Goal: Contribute content: Contribute content

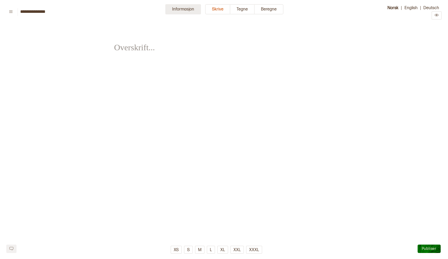
click at [183, 10] on button "Informasjon" at bounding box center [183, 9] width 36 height 10
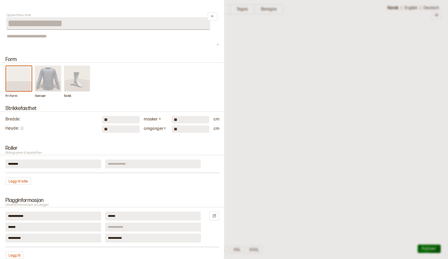
click at [53, 83] on img at bounding box center [48, 78] width 26 height 25
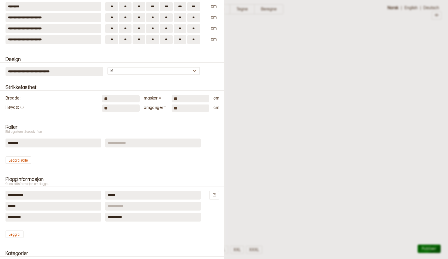
scroll to position [149, 0]
click at [112, 144] on input at bounding box center [153, 142] width 96 height 9
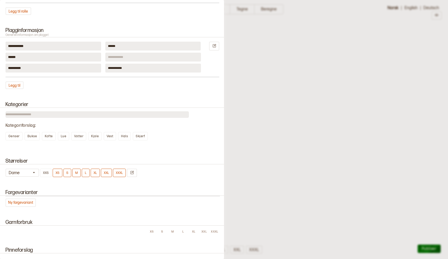
scroll to position [302, 0]
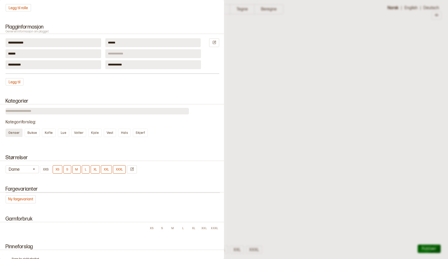
type input "**********"
click at [16, 135] on span "Genser" at bounding box center [13, 133] width 11 height 4
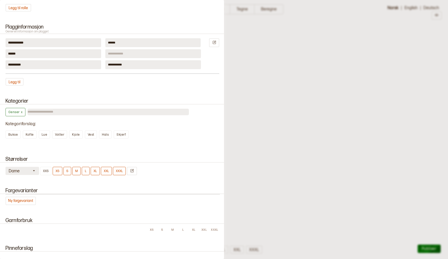
click at [33, 170] on icon "button" at bounding box center [34, 171] width 4 height 4
click at [11, 191] on div "Barn" at bounding box center [23, 192] width 34 height 5
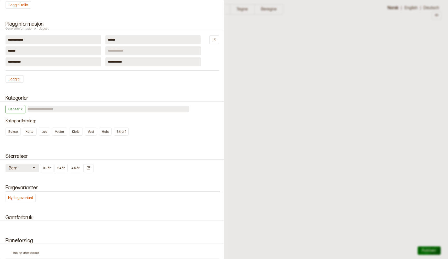
scroll to position [307, 0]
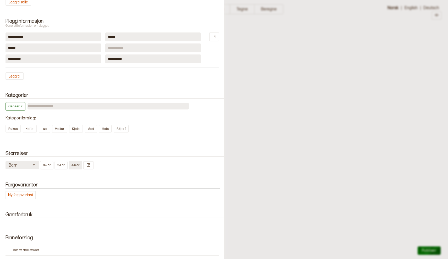
click at [76, 165] on button "4-6 år" at bounding box center [76, 165] width 14 height 8
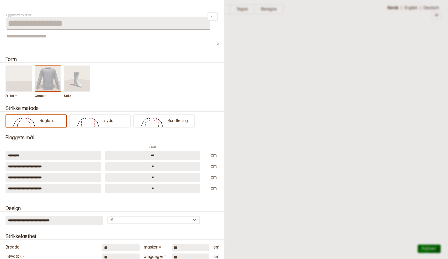
scroll to position [0, 0]
click at [100, 120] on img at bounding box center [88, 121] width 31 height 10
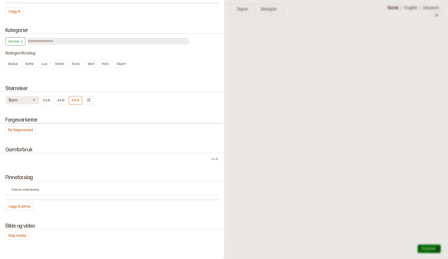
scroll to position [373, 0]
click at [16, 129] on button "Ny fargevariant" at bounding box center [21, 130] width 30 height 8
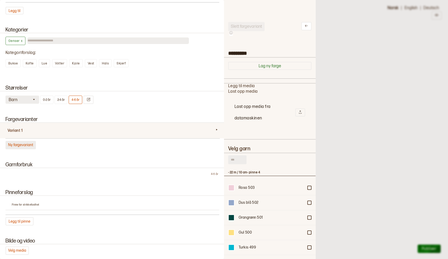
scroll to position [157, 92]
click at [235, 159] on input "text" at bounding box center [237, 159] width 18 height 9
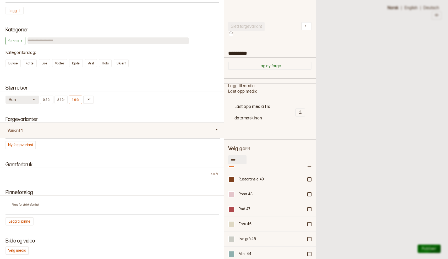
scroll to position [607, 0]
click at [283, 155] on div "****" at bounding box center [269, 160] width 83 height 11
click at [373, 150] on div at bounding box center [224, 129] width 448 height 259
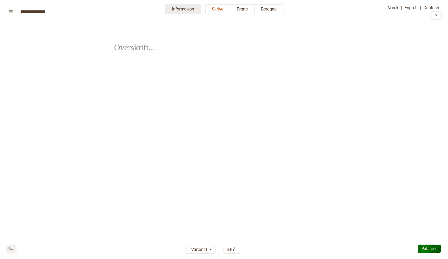
click at [183, 11] on button "Informasjon" at bounding box center [183, 9] width 36 height 10
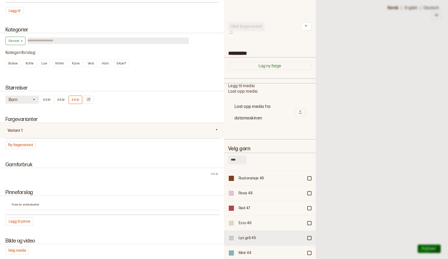
click at [311, 237] on div at bounding box center [309, 238] width 3 height 3
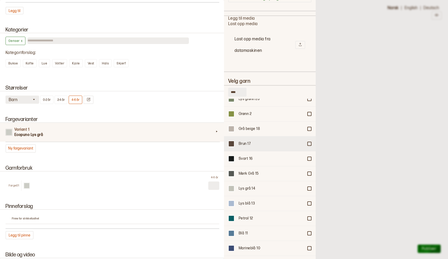
scroll to position [950, 0]
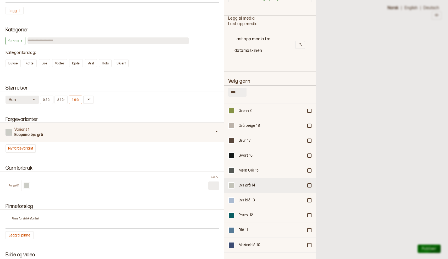
click at [309, 184] on div at bounding box center [309, 185] width 3 height 3
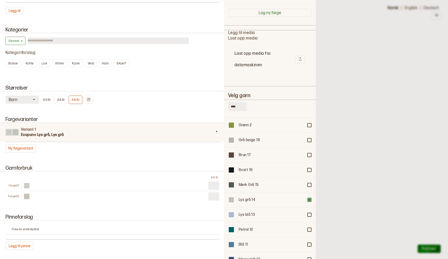
click at [79, 140] on div "Variant 1 Ecopuno Lys grå, Lys grå" at bounding box center [112, 132] width 226 height 19
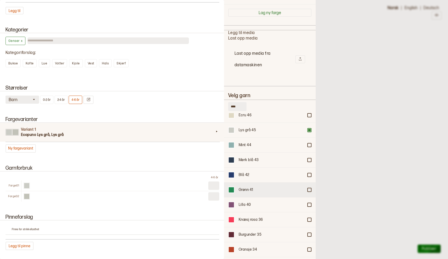
scroll to position [665, 0]
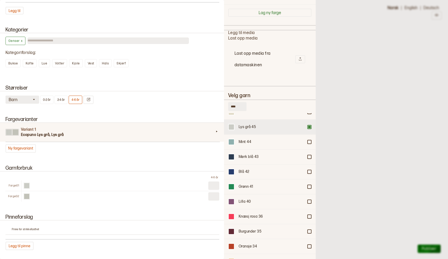
click at [309, 126] on div at bounding box center [309, 127] width 3 height 3
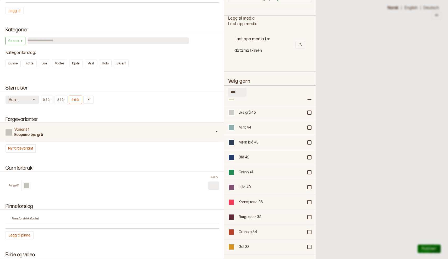
click at [309, 126] on div at bounding box center [309, 127] width 3 height 3
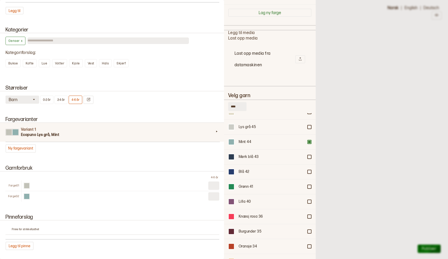
click at [309, 126] on div at bounding box center [309, 127] width 3 height 3
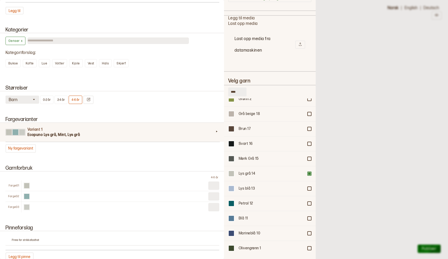
scroll to position [111, 0]
click at [309, 172] on div at bounding box center [309, 173] width 3 height 3
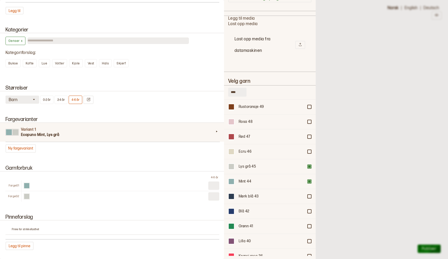
scroll to position [611, 0]
click at [309, 180] on div at bounding box center [309, 181] width 3 height 3
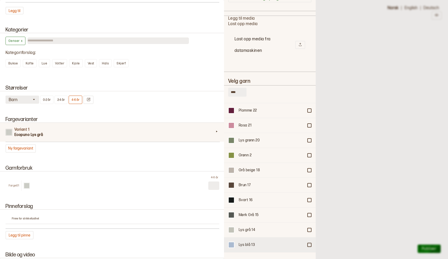
scroll to position [905, 0]
click at [310, 169] on div at bounding box center [309, 170] width 3 height 3
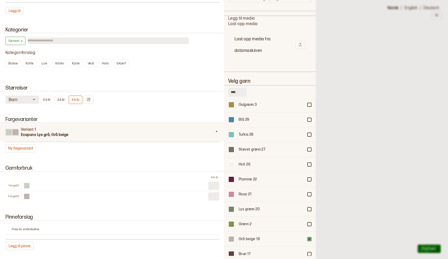
scroll to position [836, 0]
click at [310, 164] on div at bounding box center [309, 165] width 3 height 3
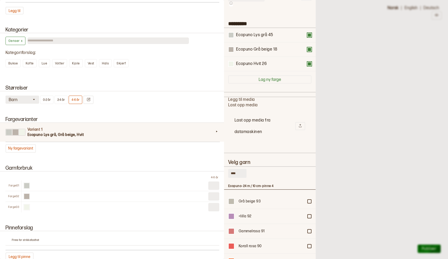
scroll to position [29, 0]
click at [310, 69] on div "Ecopuno Hvit 26" at bounding box center [270, 64] width 92 height 14
click at [311, 65] on button at bounding box center [309, 64] width 4 height 4
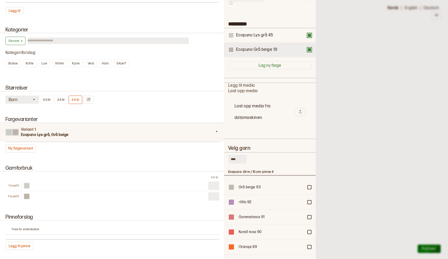
click at [310, 50] on button at bounding box center [309, 50] width 4 height 4
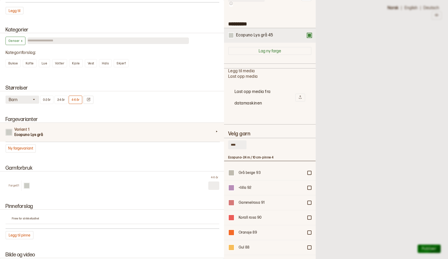
click at [309, 36] on button at bounding box center [309, 35] width 4 height 4
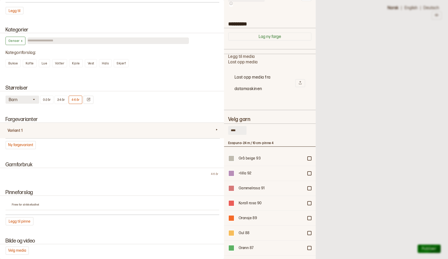
click at [241, 129] on input "****" at bounding box center [237, 130] width 18 height 9
type input "*"
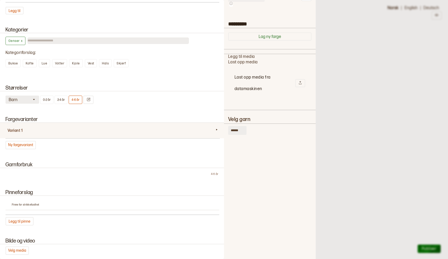
click at [263, 143] on div at bounding box center [270, 215] width 92 height 157
click at [242, 130] on input "*****" at bounding box center [237, 130] width 18 height 9
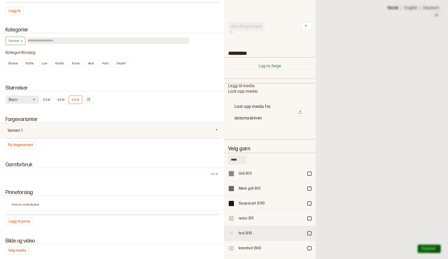
scroll to position [738, 0]
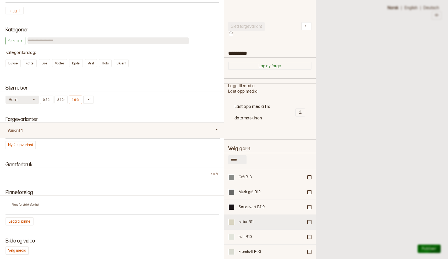
type input "*****"
click at [308, 221] on div at bounding box center [309, 222] width 3 height 3
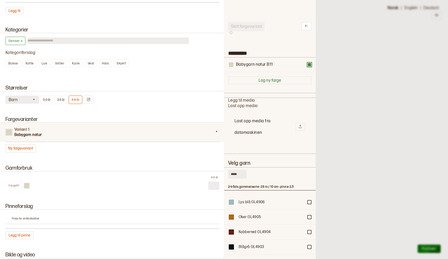
scroll to position [0, 0]
click at [310, 67] on div "Babygarn natur B11" at bounding box center [269, 65] width 83 height 6
click at [310, 64] on button at bounding box center [309, 65] width 4 height 4
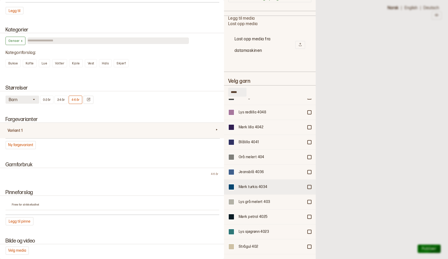
scroll to position [2864, 0]
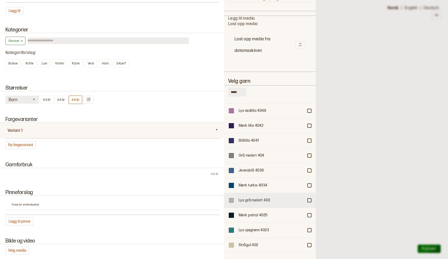
click at [311, 199] on div at bounding box center [309, 200] width 3 height 3
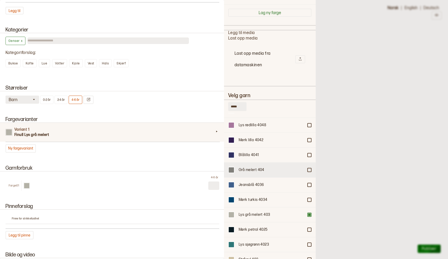
click at [309, 170] on div at bounding box center [309, 169] width 3 height 3
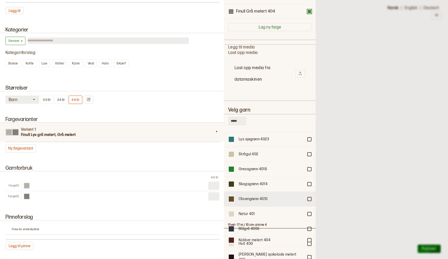
scroll to position [2989, 0]
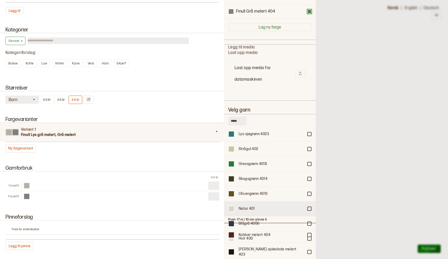
click at [310, 207] on div at bounding box center [309, 208] width 3 height 3
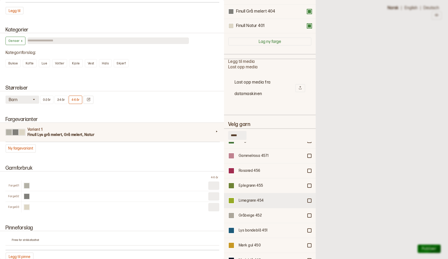
scroll to position [1611, 0]
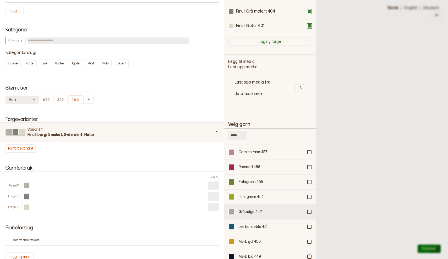
click at [309, 210] on div at bounding box center [309, 211] width 3 height 3
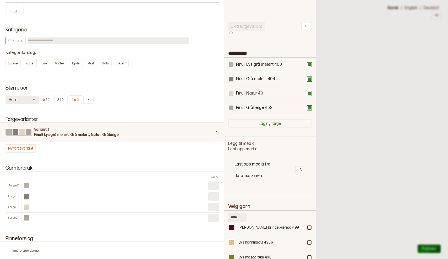
scroll to position [0, 0]
click at [306, 25] on icon at bounding box center [306, 26] width 4 height 4
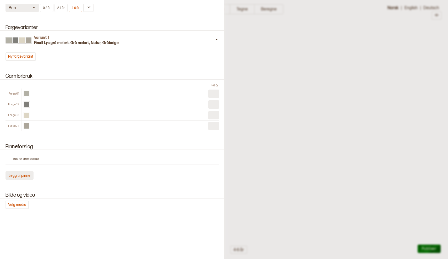
click at [21, 175] on button "Legg til pinne" at bounding box center [20, 175] width 28 height 8
click at [168, 166] on input "number" at bounding box center [171, 165] width 16 height 8
type input "**"
click at [200, 163] on input "number" at bounding box center [202, 165] width 16 height 8
type input "*"
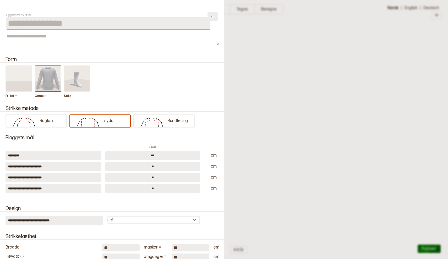
type input "*"
click at [214, 16] on icon "Lukk" at bounding box center [213, 16] width 4 height 4
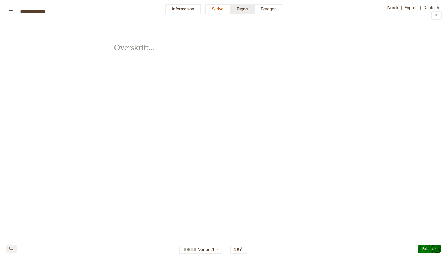
click at [243, 10] on button "Tegne" at bounding box center [242, 9] width 24 height 10
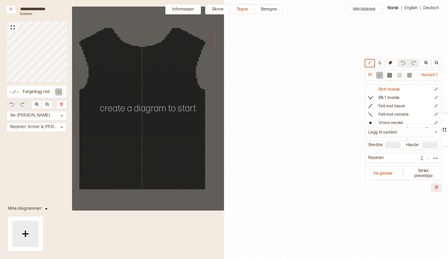
scroll to position [0, 157]
click at [367, 8] on button "Mitt bibliotek" at bounding box center [364, 9] width 36 height 10
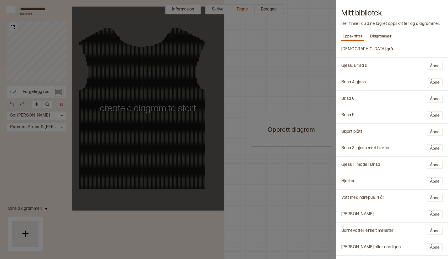
scroll to position [0, 0]
click at [385, 13] on h1 "Mitt bibliotek" at bounding box center [392, 13] width 102 height 6
click at [384, 33] on p "Diagrammer" at bounding box center [381, 36] width 24 height 7
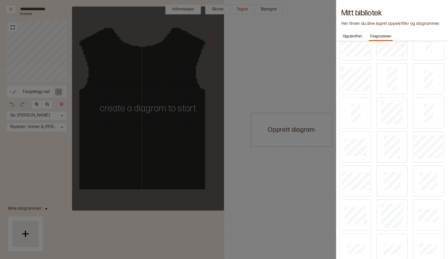
scroll to position [288, 0]
click at [388, 79] on img at bounding box center [392, 76] width 10 height 10
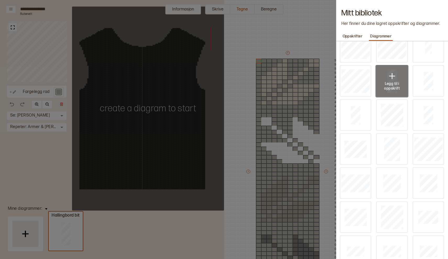
type input "**"
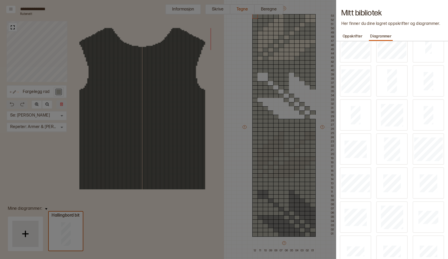
click at [407, 8] on div "Mitt bibliotek Her finner du dine lagret oppskrifter og diagrammer." at bounding box center [392, 16] width 112 height 32
click at [394, 11] on h1 "Mitt bibliotek" at bounding box center [392, 13] width 102 height 6
click at [401, 7] on div "Mitt bibliotek Her finner du dine lagret oppskrifter og diagrammer." at bounding box center [392, 16] width 112 height 32
click at [383, 8] on div "Mitt bibliotek Her finner du dine lagret oppskrifter og diagrammer." at bounding box center [392, 16] width 112 height 32
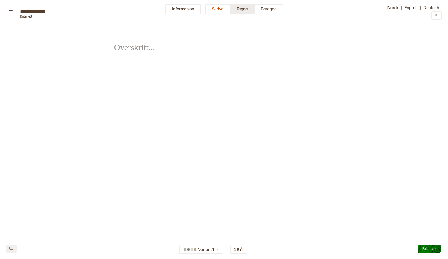
click at [242, 11] on button "Tegne" at bounding box center [242, 9] width 24 height 10
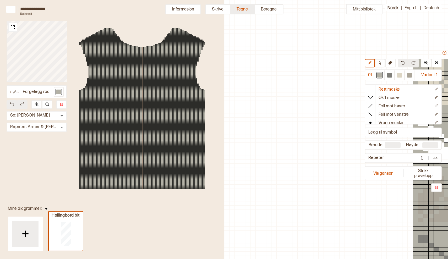
scroll to position [45, 160]
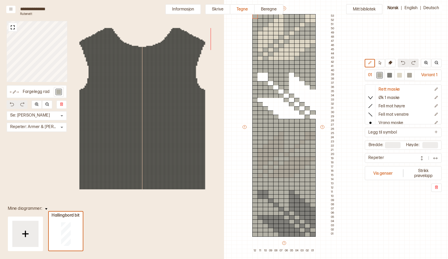
click at [345, 176] on div "Mitt bibliotek 01 Variant 1 Rett maske Øk 1 maske Fell mot høyre Fell mot venst…" at bounding box center [288, 214] width 448 height 518
click at [385, 174] on button "Vis genser" at bounding box center [383, 173] width 35 height 12
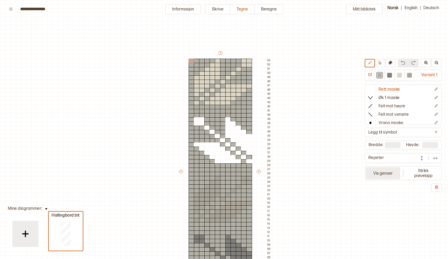
scroll to position [45, 1]
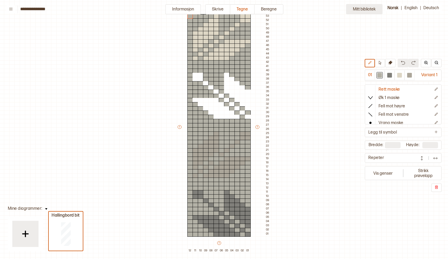
click at [362, 8] on button "Mitt bibliotek" at bounding box center [364, 9] width 36 height 10
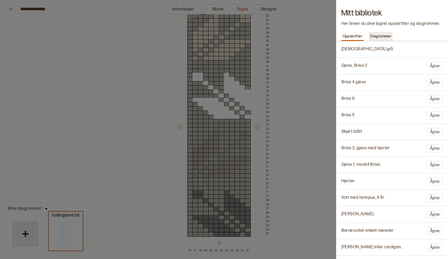
click at [384, 36] on p "Diagrammer" at bounding box center [381, 36] width 24 height 7
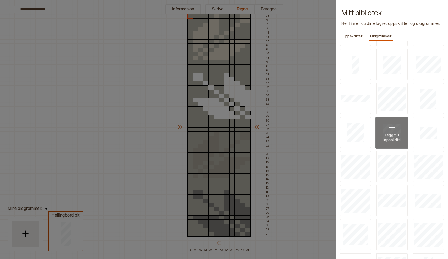
scroll to position [95, 0]
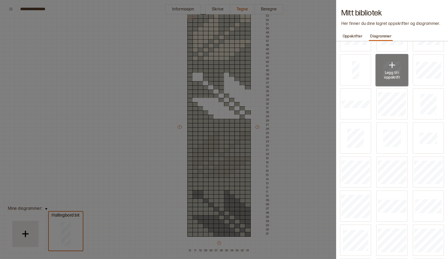
click at [394, 74] on p "Legg til i oppskrift" at bounding box center [392, 74] width 18 height 9
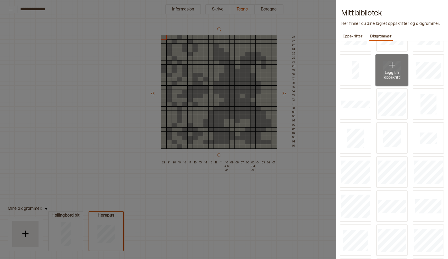
type input "**"
click at [302, 45] on div at bounding box center [224, 129] width 448 height 259
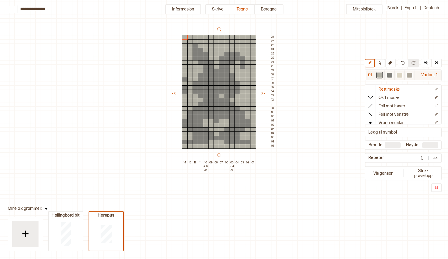
click at [380, 75] on div at bounding box center [379, 75] width 5 height 5
drag, startPoint x: 186, startPoint y: 92, endPoint x: 185, endPoint y: 80, distance: 11.6
click at [185, 80] on div "+ + + + 14 13 12 11 10 4-6 år 09 08 07 06 05 2-4 år 04 03 02 01 27 26 25 24 23 …" at bounding box center [224, 96] width 105 height 138
click at [390, 74] on div at bounding box center [389, 75] width 5 height 5
click at [222, 95] on div at bounding box center [222, 96] width 6 height 5
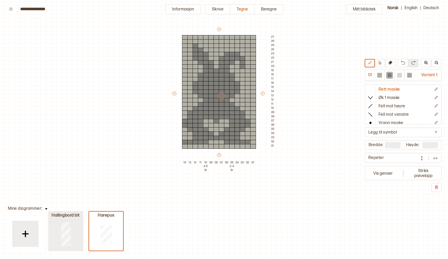
click at [72, 237] on div at bounding box center [66, 234] width 34 height 34
type input "**"
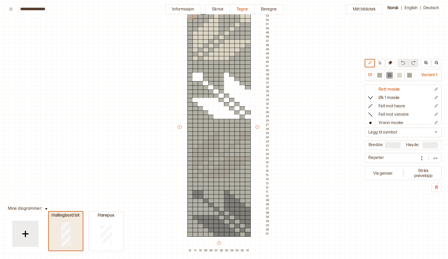
click at [72, 237] on div at bounding box center [66, 234] width 34 height 34
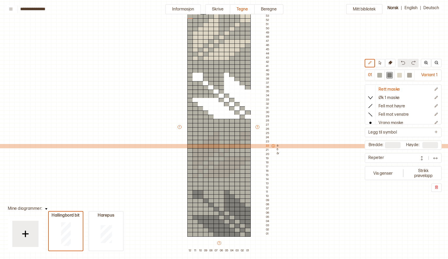
drag, startPoint x: 269, startPoint y: 179, endPoint x: 267, endPoint y: 146, distance: 33.3
click at [267, 146] on div "53 52 51 50 49 48 47 46 45 44 43 42 41 40 39 38 37 36 35 34 33 32 31 30 29 28 2…" at bounding box center [273, 125] width 14 height 222
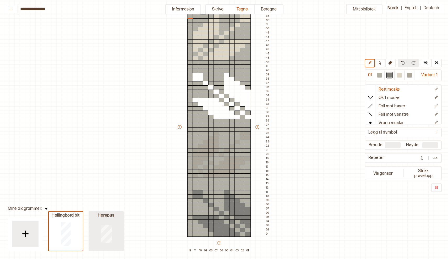
click at [116, 227] on div at bounding box center [106, 234] width 34 height 34
type input "**"
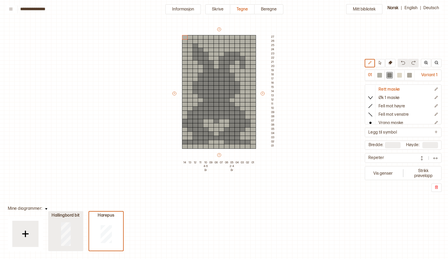
click at [73, 233] on div at bounding box center [66, 234] width 34 height 34
type input "**"
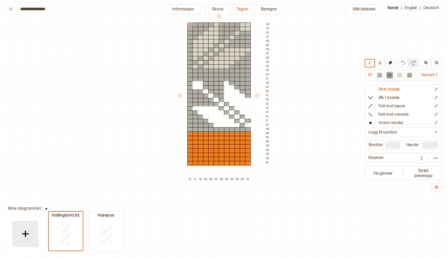
type input "**"
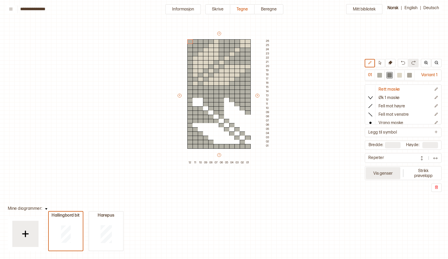
click at [378, 174] on button "Vis genser" at bounding box center [383, 173] width 35 height 12
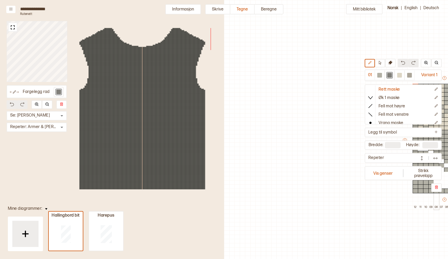
scroll to position [13, 160]
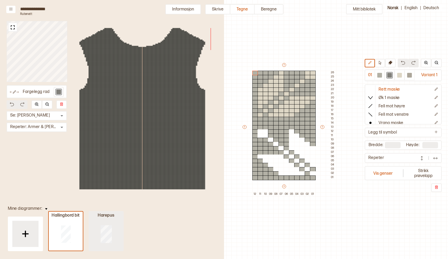
type input "**"
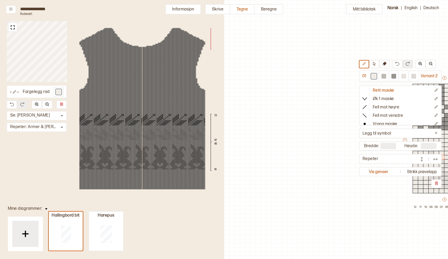
scroll to position [13, 160]
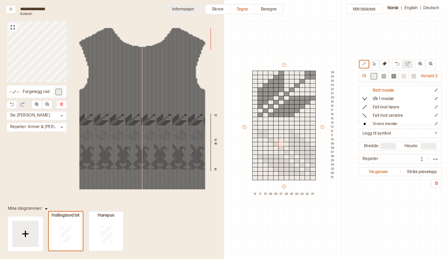
click at [184, 9] on button "Informasjon" at bounding box center [183, 9] width 36 height 10
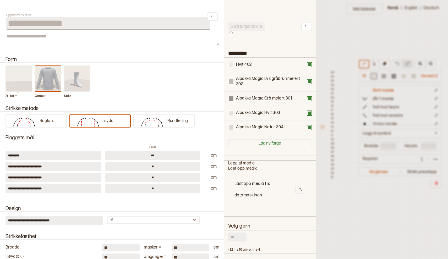
scroll to position [0, 0]
click at [306, 24] on icon at bounding box center [306, 26] width 4 height 4
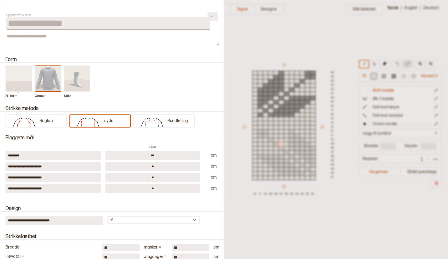
click at [212, 16] on icon "Lukk" at bounding box center [213, 16] width 4 height 4
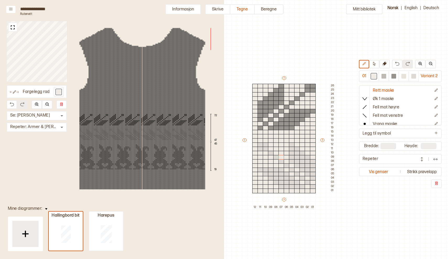
scroll to position [0, 160]
click at [12, 7] on icon at bounding box center [11, 9] width 4 height 4
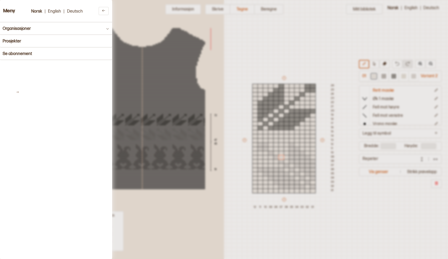
click at [12, 8] on div "Meny Norsk | English | Deutsch" at bounding box center [56, 11] width 112 height 22
click at [21, 42] on h4 "Prosjekter" at bounding box center [12, 41] width 19 height 5
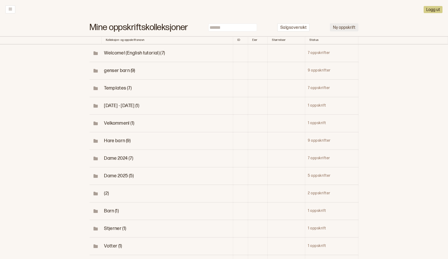
click at [342, 27] on button "Ny oppskrift" at bounding box center [344, 27] width 29 height 8
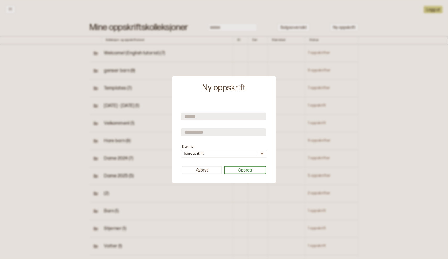
click at [197, 117] on input "text" at bounding box center [223, 117] width 85 height 8
type input "**********"
click at [197, 134] on input "text" at bounding box center [223, 132] width 85 height 8
type input "**********"
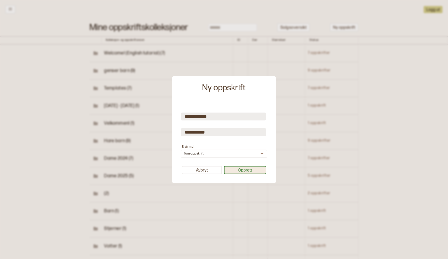
click at [248, 172] on button "Opprett" at bounding box center [245, 170] width 42 height 8
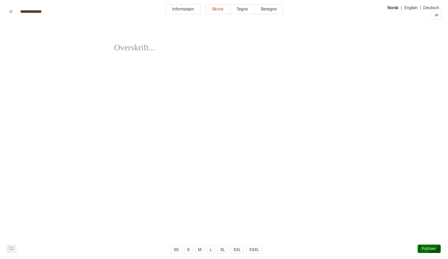
click at [140, 49] on span "﻿" at bounding box center [132, 44] width 37 height 18
click at [185, 9] on button "Informasjon" at bounding box center [183, 9] width 36 height 10
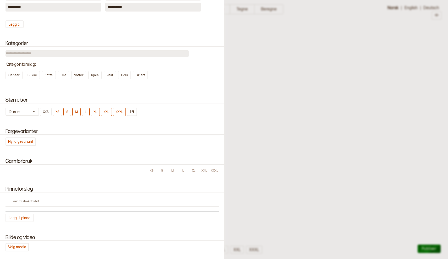
scroll to position [232, 0]
click at [35, 111] on icon "button" at bounding box center [34, 110] width 2 height 1
click at [21, 133] on div "Barn" at bounding box center [23, 132] width 34 height 5
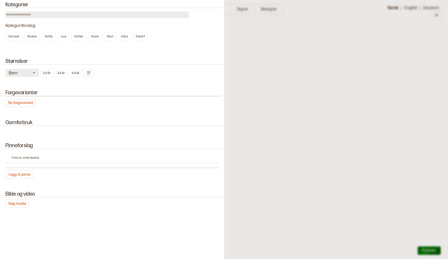
scroll to position [270, 0]
click at [21, 175] on button "Legg til pinne" at bounding box center [20, 175] width 28 height 8
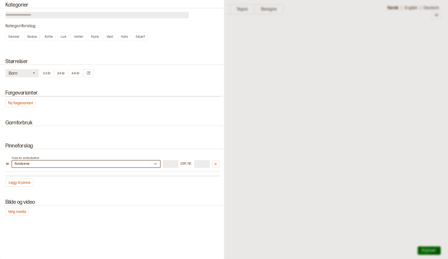
click at [156, 163] on icon at bounding box center [155, 163] width 5 height 5
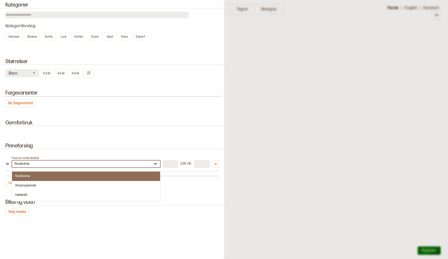
scroll to position [1, 0]
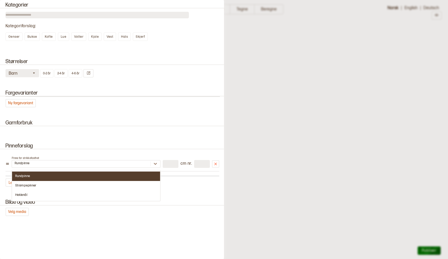
click at [149, 178] on div "Rundpinne" at bounding box center [86, 176] width 148 height 9
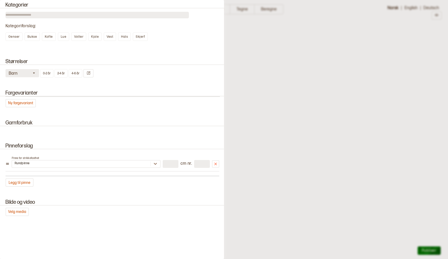
click at [173, 163] on input "number" at bounding box center [171, 164] width 16 height 8
type input "**"
type input "*"
click at [200, 163] on input "*" at bounding box center [202, 164] width 16 height 8
type input "*"
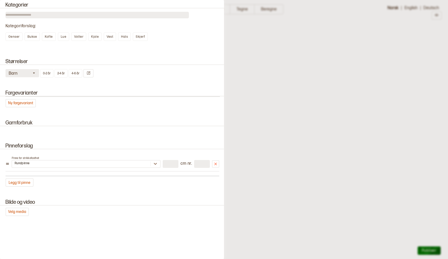
click at [169, 188] on div "Pinneforslag Pinne for strikkefasthet Rundpinne ** cm nr. * Legg til pinne" at bounding box center [112, 165] width 224 height 56
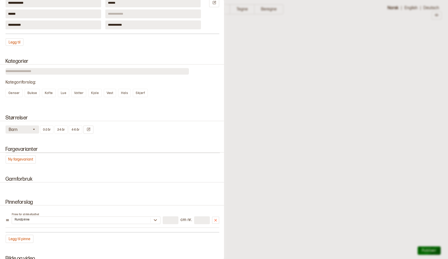
scroll to position [207, 0]
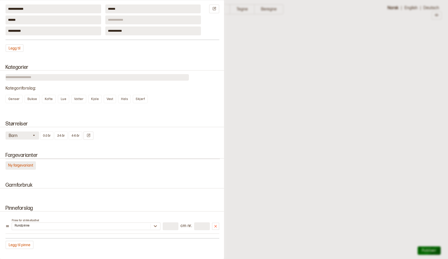
click at [14, 164] on button "Ny fargevariant" at bounding box center [21, 165] width 30 height 8
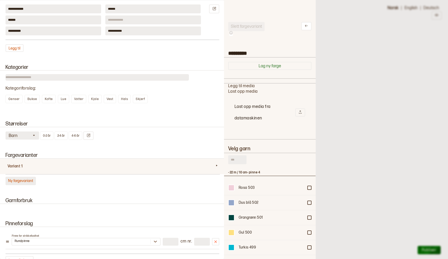
scroll to position [157, 92]
click at [238, 160] on input "text" at bounding box center [237, 159] width 18 height 9
type input "*******"
click at [198, 243] on input "number" at bounding box center [202, 242] width 16 height 8
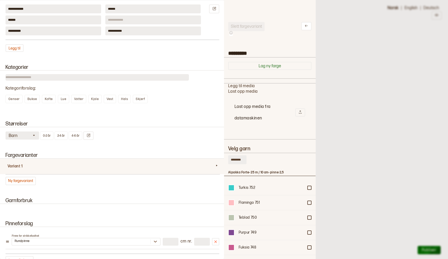
type input "*"
type input "***"
click at [203, 216] on div "Pinneforslag Pinne for strikkefasthet Rundpinne ** cm nr. *** Legg til pinne" at bounding box center [112, 243] width 224 height 56
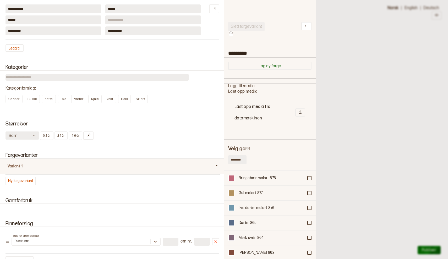
scroll to position [5782, 0]
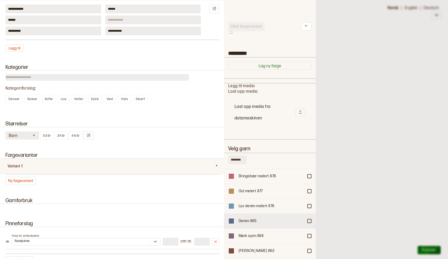
click at [309, 220] on div at bounding box center [309, 221] width 3 height 3
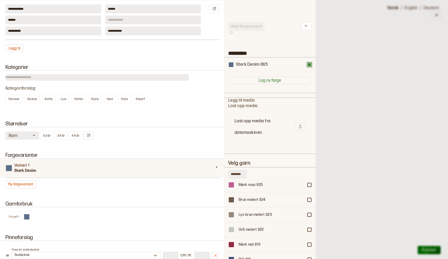
scroll to position [6147, 0]
click at [309, 227] on div at bounding box center [309, 228] width 3 height 3
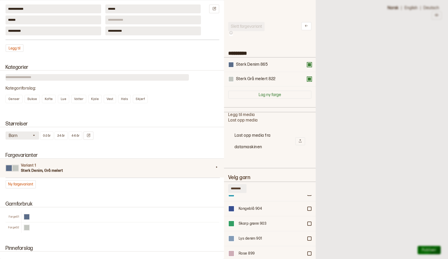
scroll to position [5569, 0]
click at [309, 237] on div at bounding box center [309, 238] width 3 height 3
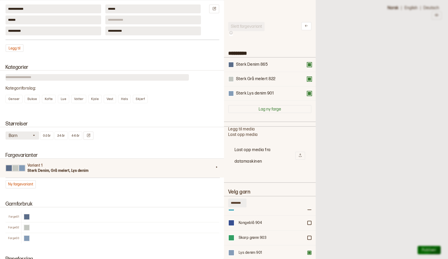
click at [275, 199] on div "*******" at bounding box center [269, 204] width 83 height 11
click at [307, 25] on icon at bounding box center [306, 26] width 4 height 4
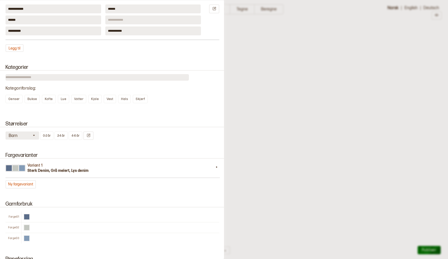
click at [279, 40] on div at bounding box center [224, 129] width 448 height 259
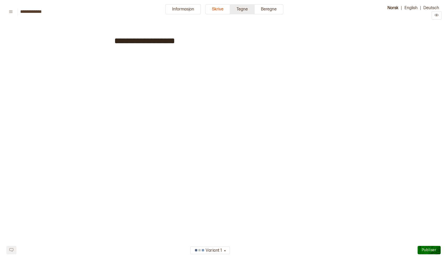
click at [242, 8] on button "Tegne" at bounding box center [242, 9] width 24 height 10
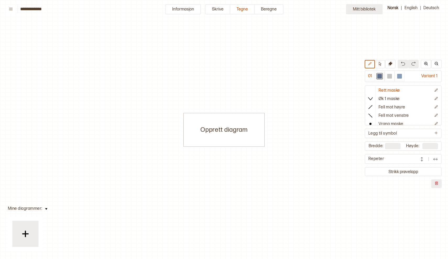
click at [372, 9] on button "Mitt bibliotek" at bounding box center [364, 9] width 36 height 10
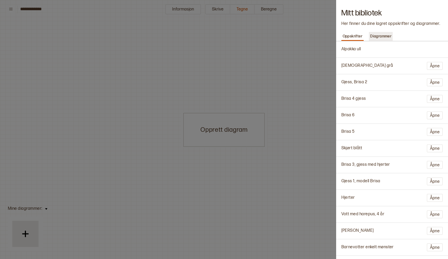
click at [385, 34] on p "Diagrammer" at bounding box center [381, 36] width 24 height 7
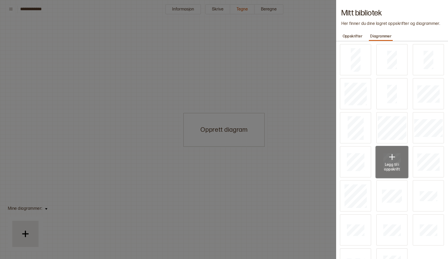
scroll to position [344, 0]
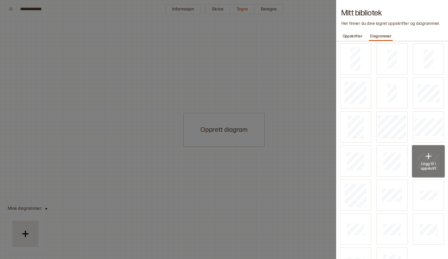
click at [426, 162] on p "Legg til i oppskrift" at bounding box center [428, 166] width 18 height 9
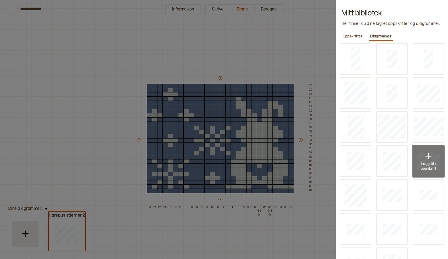
type input "**"
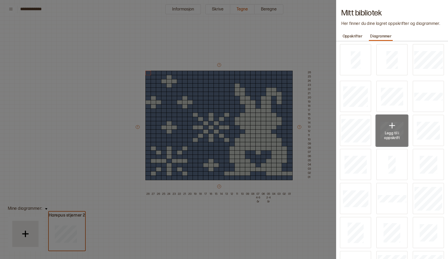
scroll to position [0, 0]
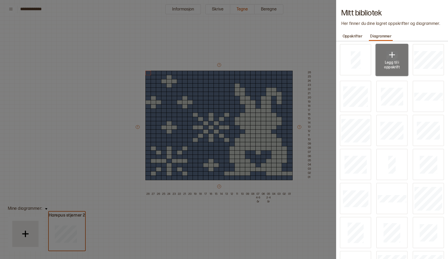
click at [392, 62] on p "Legg til i oppskrift" at bounding box center [392, 64] width 18 height 9
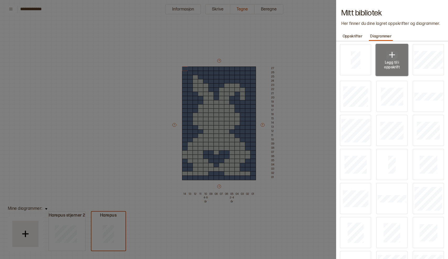
type input "**"
click at [301, 58] on div at bounding box center [224, 129] width 448 height 259
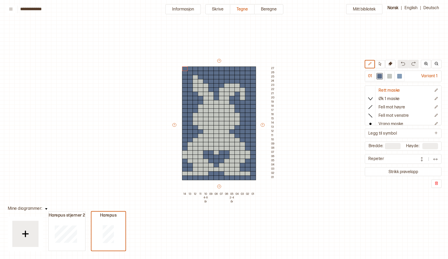
click at [363, 203] on div "Mitt bibliotek 01 Variant 1 Rett maske Øk 1 maske Fell mot høyre Fell mot venst…" at bounding box center [447, 246] width 896 height 518
click at [367, 9] on button "Mitt bibliotek" at bounding box center [364, 9] width 36 height 10
type input "**"
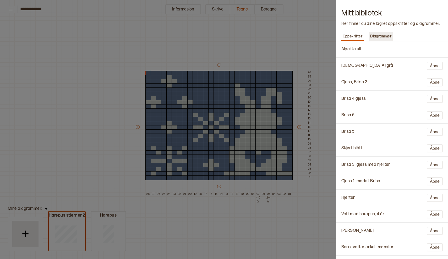
click at [384, 34] on p "Diagrammer" at bounding box center [381, 36] width 24 height 7
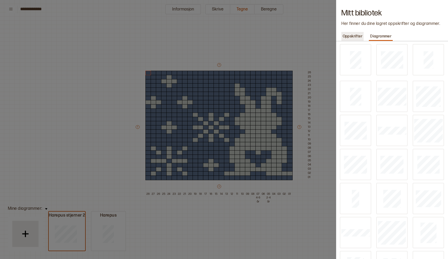
click at [352, 37] on p "Oppskrifter" at bounding box center [352, 36] width 23 height 7
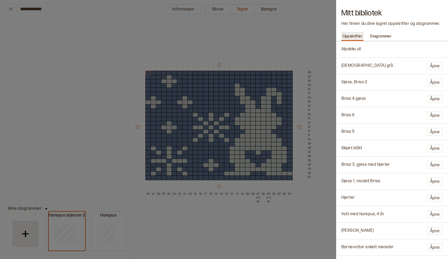
click at [352, 37] on p "Oppskrifter" at bounding box center [352, 36] width 23 height 7
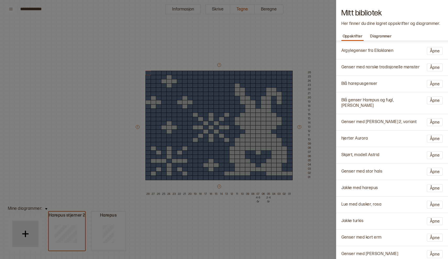
scroll to position [263, 0]
click at [434, 150] on button "Åpne" at bounding box center [435, 154] width 16 height 8
type input "**********"
type input "**"
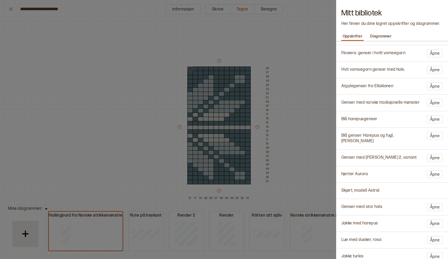
scroll to position [203, 0]
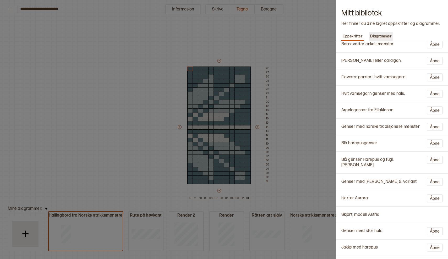
click at [384, 35] on p "Diagrammer" at bounding box center [381, 36] width 24 height 7
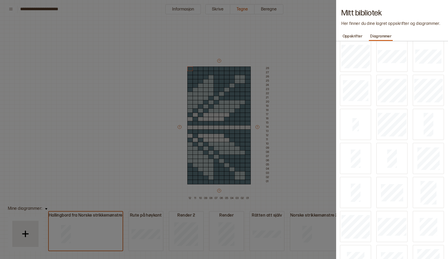
scroll to position [278, 0]
click at [356, 190] on img at bounding box center [355, 188] width 10 height 10
click at [302, 25] on div at bounding box center [224, 129] width 448 height 259
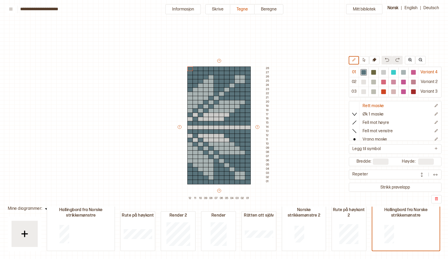
click at [302, 25] on div "Mitt bibliotek 01 Variant 4 02 Variant 2 03 Variant 3 Rett maske Øk 1 maske Fel…" at bounding box center [447, 246] width 896 height 518
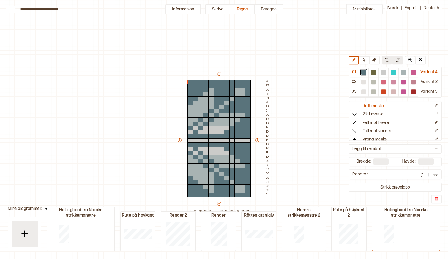
scroll to position [0, 1]
click at [11, 8] on icon at bounding box center [11, 9] width 4 height 4
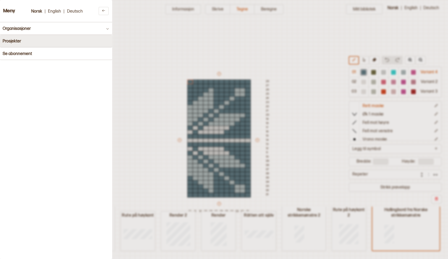
click at [23, 41] on button "Prosjekter" at bounding box center [56, 41] width 112 height 13
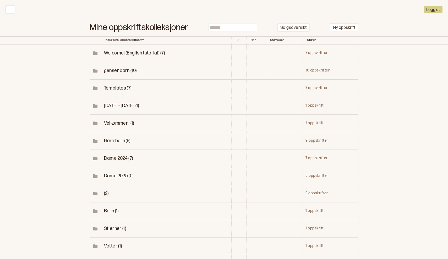
click at [123, 68] on span "genser barn (10)" at bounding box center [120, 71] width 33 height 6
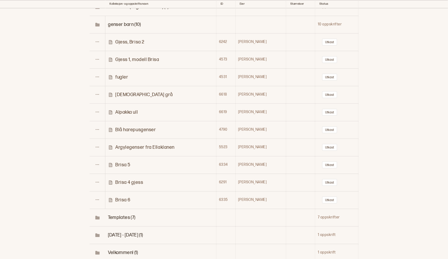
scroll to position [46, 0]
click at [129, 110] on p "Alpakka ull" at bounding box center [126, 112] width 23 height 6
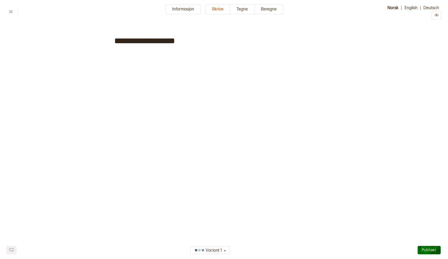
type input "**********"
click at [240, 9] on button "Tegne" at bounding box center [242, 9] width 24 height 10
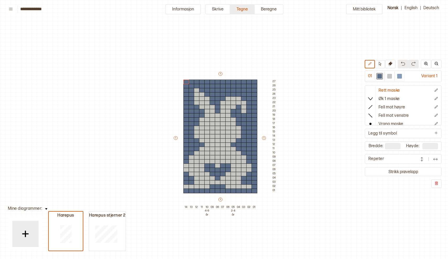
scroll to position [49, 12]
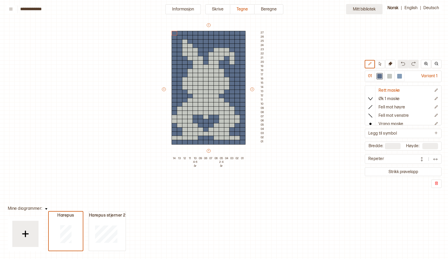
click at [369, 9] on button "Mitt bibliotek" at bounding box center [364, 9] width 36 height 10
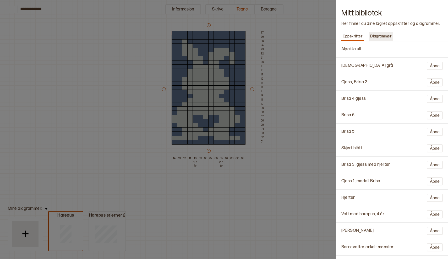
click at [385, 33] on p "Diagrammer" at bounding box center [381, 36] width 24 height 7
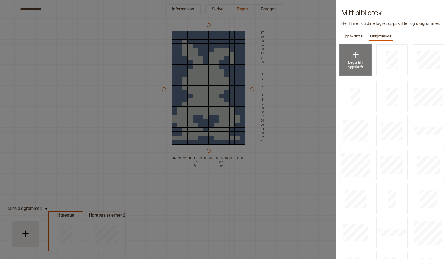
click at [353, 62] on p "Legg til i oppskrift" at bounding box center [355, 64] width 18 height 9
type input "**"
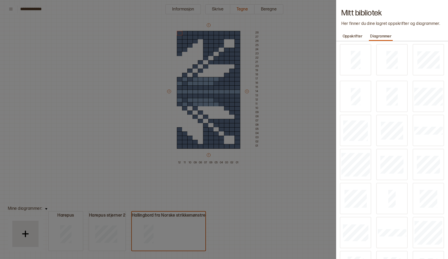
click at [301, 93] on div at bounding box center [224, 129] width 448 height 259
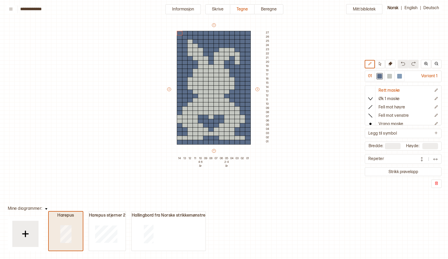
type input "**"
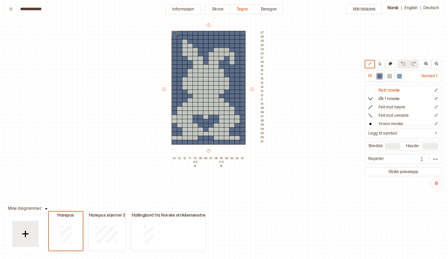
click at [357, 201] on div "Mitt bibliotek 01 Variant 1 Rett maske Øk 1 maske Fell mot høyre Fell mot venst…" at bounding box center [436, 210] width 896 height 518
click at [437, 159] on img at bounding box center [435, 159] width 5 height 5
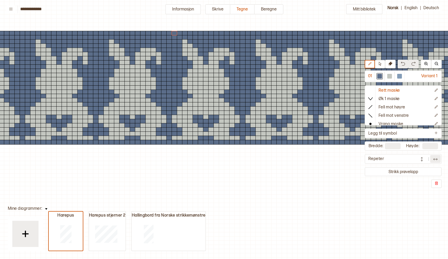
click at [362, 181] on div "Mitt bibliotek 01 Variant 1 Rett maske Øk 1 maske Fell mot høyre Fell mot venst…" at bounding box center [436, 210] width 896 height 518
click at [362, 9] on button "Mitt bibliotek" at bounding box center [364, 9] width 36 height 10
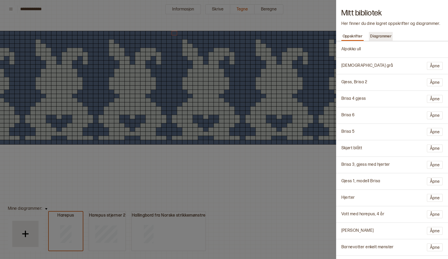
click at [385, 36] on p "Diagrammer" at bounding box center [381, 36] width 24 height 7
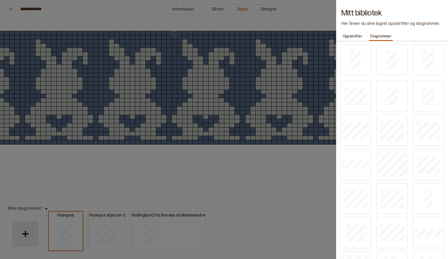
scroll to position [0, 0]
click at [391, 133] on p "Legg til i oppskrift" at bounding box center [392, 135] width 18 height 9
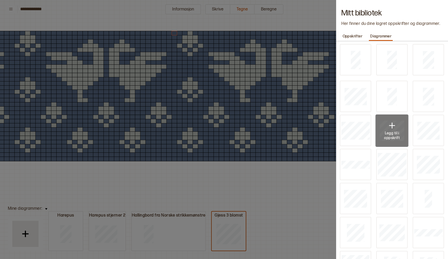
type input "**"
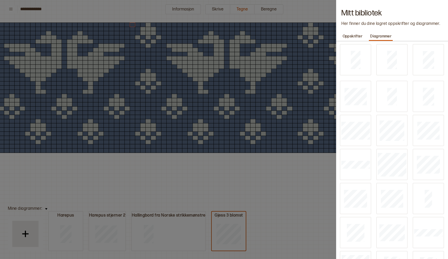
click at [303, 192] on div at bounding box center [224, 129] width 448 height 259
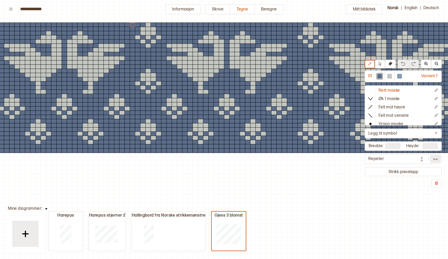
click at [435, 160] on img at bounding box center [435, 159] width 5 height 5
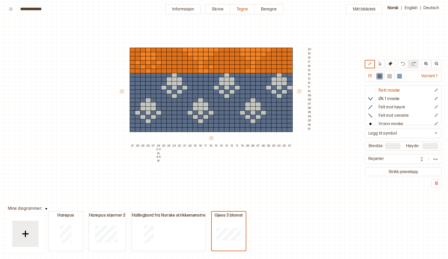
type input "**"
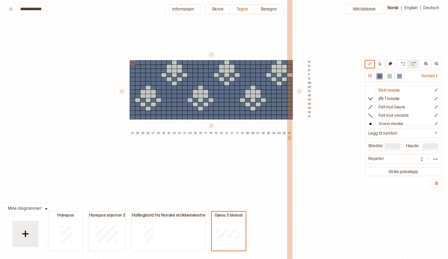
click at [288, 165] on div "01" at bounding box center [289, 158] width 5 height 52
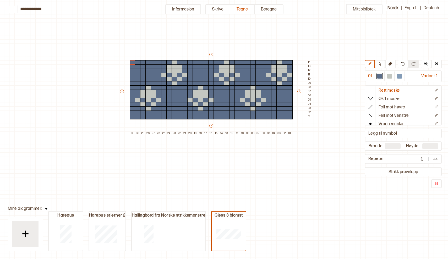
click at [373, 187] on div at bounding box center [403, 183] width 77 height 9
click at [181, 8] on button "Informasjon" at bounding box center [183, 9] width 36 height 10
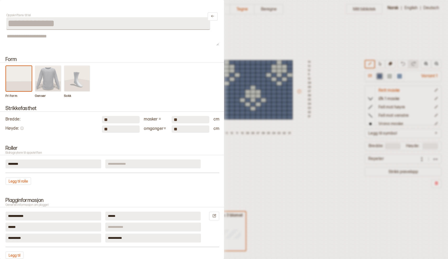
click at [47, 81] on img at bounding box center [48, 78] width 26 height 25
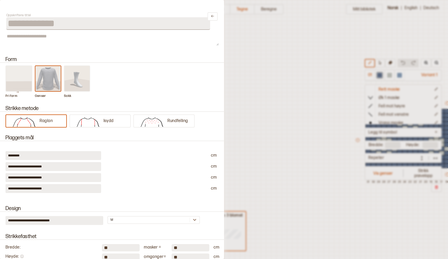
click at [45, 78] on img at bounding box center [48, 78] width 26 height 25
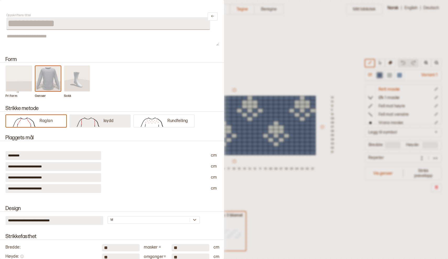
click at [92, 120] on img at bounding box center [88, 121] width 31 height 10
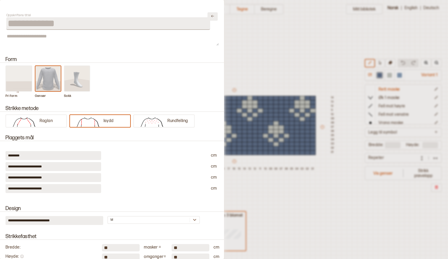
click at [214, 17] on icon "Lukk" at bounding box center [213, 16] width 4 height 4
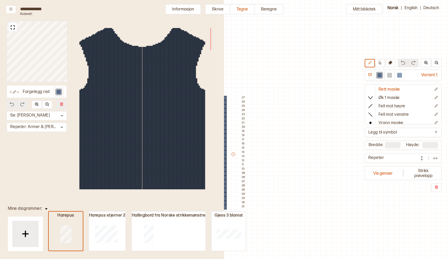
type input "**"
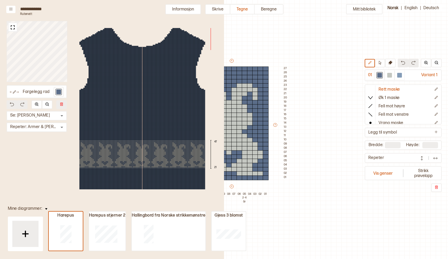
click at [105, 154] on div at bounding box center [104, 154] width 1 height 1
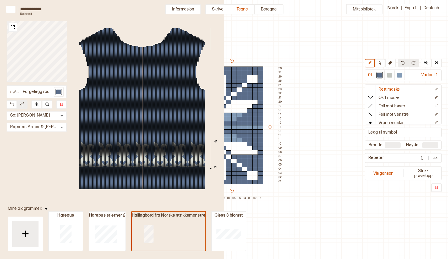
type input "**"
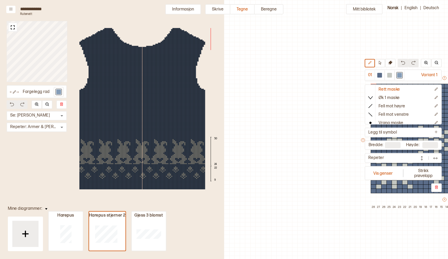
scroll to position [13, 202]
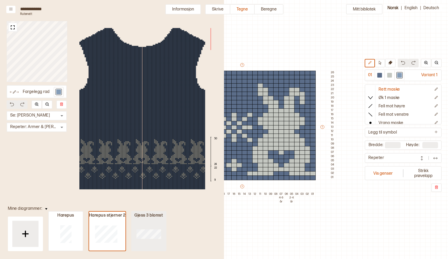
type input "**"
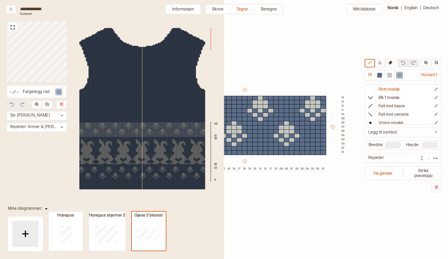
click at [152, 129] on div at bounding box center [151, 129] width 1 height 1
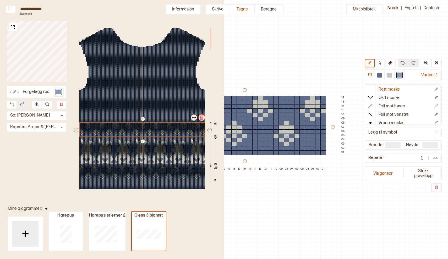
click at [152, 129] on div at bounding box center [142, 129] width 126 height 15
click at [310, 228] on div "31 30 29 28 27 26 25 24 23 22 21 20 19 18 17 16 15 14 13 12 11 10 09 08 07 06 0…" at bounding box center [244, 198] width 162 height 63
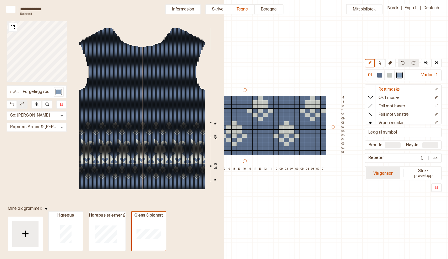
click at [381, 172] on button "Vis genser" at bounding box center [383, 173] width 35 height 12
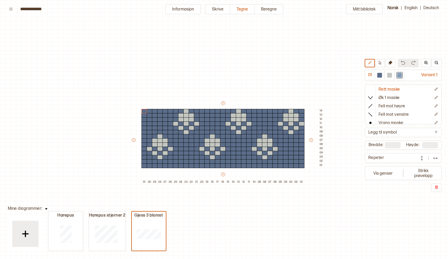
scroll to position [13, 4]
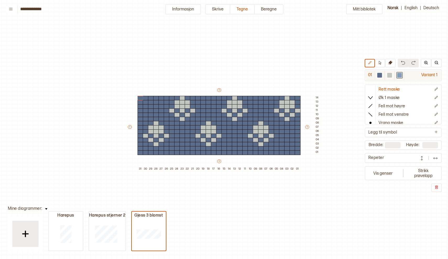
click at [399, 75] on div at bounding box center [399, 75] width 5 height 5
drag, startPoint x: 140, startPoint y: 98, endPoint x: 140, endPoint y: 134, distance: 35.9
click at [140, 133] on div "+ + + + 31 30 29 28 27 26 25 24 23 22 21 20 19 18 17 16 15 14 13 12 11 10 09 08…" at bounding box center [224, 130] width 194 height 84
drag, startPoint x: 140, startPoint y: 134, endPoint x: 177, endPoint y: 154, distance: 42.4
click at [177, 154] on div "+ + + + 31 30 29 28 27 26 25 24 23 22 21 20 19 18 17 16 15 14 13 12 11 10 09 08…" at bounding box center [224, 130] width 194 height 84
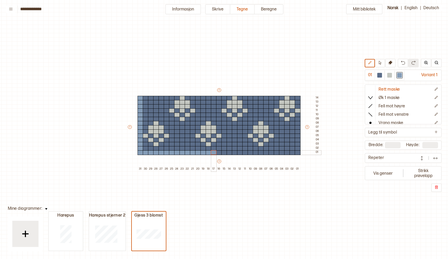
drag, startPoint x: 177, startPoint y: 154, endPoint x: 215, endPoint y: 152, distance: 38.3
click at [215, 152] on div "+ + + + 31 30 29 28 27 26 25 24 23 22 21 20 19 18 17 16 15 14 13 12 11 10 09 08…" at bounding box center [224, 130] width 194 height 84
drag, startPoint x: 215, startPoint y: 152, endPoint x: 258, endPoint y: 152, distance: 42.4
click at [258, 152] on div "+ + + + 31 30 29 28 27 26 25 24 23 22 21 20 19 18 17 16 15 14 13 12 11 10 09 08…" at bounding box center [224, 130] width 194 height 84
drag, startPoint x: 258, startPoint y: 152, endPoint x: 298, endPoint y: 116, distance: 54.2
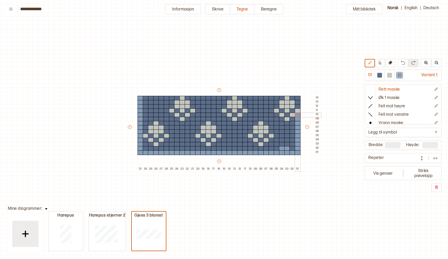
click at [298, 116] on div "+ + + + 31 30 29 28 27 26 25 24 23 22 21 20 19 18 17 16 15 14 13 12 11 10 09 08…" at bounding box center [224, 130] width 194 height 84
drag, startPoint x: 292, startPoint y: 119, endPoint x: 292, endPoint y: 148, distance: 29.3
click at [292, 148] on div "+ + + + 31 30 29 28 27 26 25 24 23 22 21 20 19 18 17 16 15 14 13 12 11 10 09 08…" at bounding box center [224, 130] width 194 height 84
drag, startPoint x: 287, startPoint y: 124, endPoint x: 287, endPoint y: 144, distance: 20.4
click at [288, 144] on div "+ + + + 31 30 29 28 27 26 25 24 23 22 21 20 19 18 17 16 15 14 13 12 11 10 09 08…" at bounding box center [224, 130] width 194 height 84
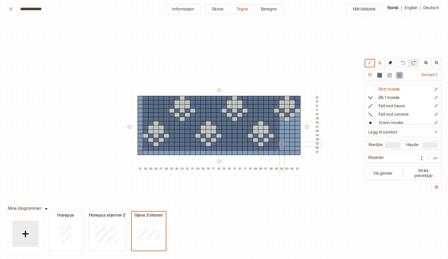
drag, startPoint x: 282, startPoint y: 118, endPoint x: 283, endPoint y: 144, distance: 25.7
click at [283, 144] on div "+ + + + 31 30 29 28 27 26 25 24 23 22 21 20 19 18 17 16 15 14 13 12 11 10 09 08…" at bounding box center [224, 130] width 194 height 84
drag, startPoint x: 276, startPoint y: 115, endPoint x: 277, endPoint y: 148, distance: 32.8
click at [277, 148] on div "+ + + + 31 30 29 28 27 26 25 24 23 22 21 20 19 18 17 16 15 14 13 12 11 10 09 08…" at bounding box center [224, 130] width 194 height 84
drag, startPoint x: 272, startPoint y: 140, endPoint x: 272, endPoint y: 147, distance: 6.6
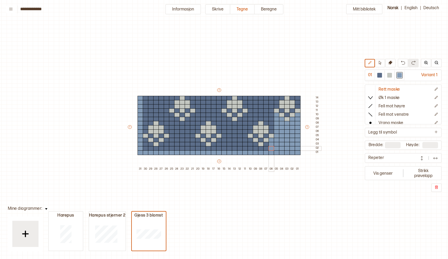
click at [272, 147] on div "+ + + + 31 30 29 28 27 26 25 24 23 22 21 20 19 18 17 16 15 14 13 12 11 10 09 08…" at bounding box center [224, 130] width 194 height 84
drag, startPoint x: 266, startPoint y: 144, endPoint x: 266, endPoint y: 147, distance: 3.1
click at [266, 147] on div "+ + + + 31 30 29 28 27 26 25 24 23 22 21 20 19 18 17 16 15 14 13 12 11 10 09 08…" at bounding box center [224, 130] width 194 height 84
click at [262, 149] on div at bounding box center [261, 148] width 6 height 5
drag, startPoint x: 256, startPoint y: 145, endPoint x: 256, endPoint y: 149, distance: 3.9
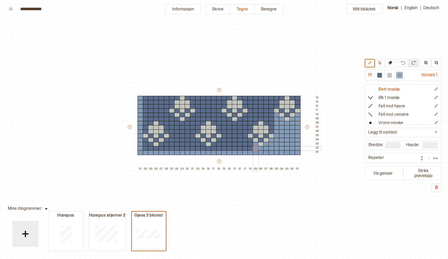
click at [256, 149] on div "+ + + + 31 30 29 28 27 26 25 24 23 22 21 20 19 18 17 16 15 14 13 12 11 10 09 08…" at bounding box center [224, 130] width 194 height 84
drag, startPoint x: 251, startPoint y: 140, endPoint x: 250, endPoint y: 148, distance: 7.9
click at [250, 148] on div "+ + + + 31 30 29 28 27 26 25 24 23 22 21 20 19 18 17 16 15 14 13 12 11 10 09 08…" at bounding box center [224, 130] width 194 height 84
click at [256, 135] on div at bounding box center [256, 136] width 6 height 5
click at [260, 141] on div at bounding box center [261, 140] width 6 height 5
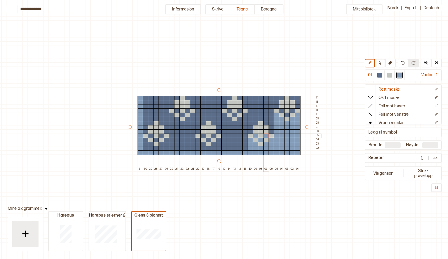
click at [266, 136] on div at bounding box center [266, 136] width 6 height 5
drag, startPoint x: 271, startPoint y: 131, endPoint x: 271, endPoint y: 98, distance: 33.3
click at [271, 98] on div "+ + + + 31 30 29 28 27 26 25 24 23 22 21 20 19 18 17 16 15 14 13 12 11 10 09 08…" at bounding box center [224, 130] width 194 height 84
drag, startPoint x: 276, startPoint y: 107, endPoint x: 276, endPoint y: 100, distance: 7.1
click at [276, 100] on div "+ + + + 31 30 29 28 27 26 25 24 23 22 21 20 19 18 17 16 15 14 13 12 11 10 09 08…" at bounding box center [224, 130] width 194 height 84
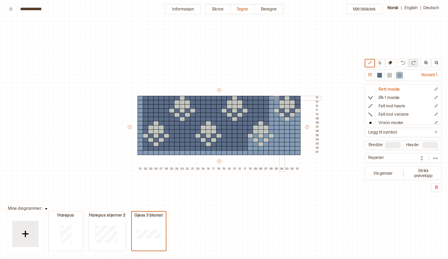
click at [281, 99] on div at bounding box center [282, 98] width 6 height 5
click at [291, 98] on div at bounding box center [293, 98] width 6 height 5
drag, startPoint x: 298, startPoint y: 98, endPoint x: 298, endPoint y: 105, distance: 6.8
click at [298, 105] on div "+ + + + 31 30 29 28 27 26 25 24 23 22 21 20 19 18 17 16 15 14 13 12 11 10 09 08…" at bounding box center [224, 130] width 194 height 84
click at [293, 110] on div at bounding box center [293, 110] width 6 height 5
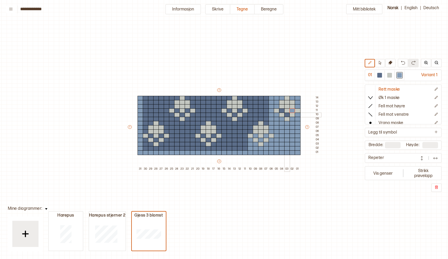
click at [286, 115] on div at bounding box center [287, 115] width 6 height 5
click at [281, 111] on div at bounding box center [282, 110] width 6 height 5
click at [154, 213] on div "Gjess 3 blomst" at bounding box center [149, 216] width 34 height 6
click at [162, 219] on p "Dupliser" at bounding box center [166, 220] width 12 height 4
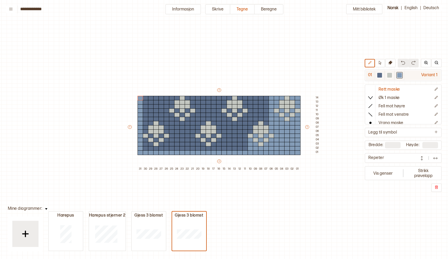
click at [380, 75] on div at bounding box center [379, 75] width 5 height 5
drag, startPoint x: 272, startPoint y: 96, endPoint x: 292, endPoint y: 119, distance: 31.2
click at [292, 119] on div "+ + + + 31 30 29 28 27 26 25 24 23 22 21 20 19 18 17 16 15 14 13 12 11 10 09 08…" at bounding box center [224, 130] width 194 height 84
drag, startPoint x: 276, startPoint y: 116, endPoint x: 278, endPoint y: 119, distance: 3.8
click at [278, 119] on div "+ + + + 31 30 29 28 27 26 25 24 23 22 21 20 19 18 17 16 15 14 13 12 11 10 09 08…" at bounding box center [224, 130] width 194 height 84
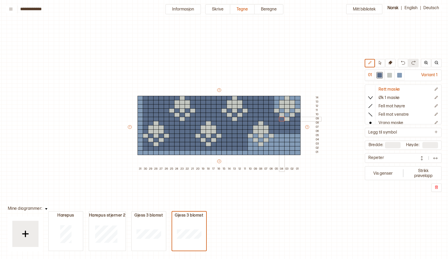
click at [282, 120] on div at bounding box center [282, 119] width 6 height 5
drag, startPoint x: 277, startPoint y: 107, endPoint x: 277, endPoint y: 101, distance: 6.3
click at [277, 101] on div "+ + + + 31 30 29 28 27 26 25 24 23 22 21 20 19 18 17 16 15 14 13 12 11 10 09 08…" at bounding box center [224, 130] width 194 height 84
click at [277, 97] on div at bounding box center [277, 98] width 6 height 5
click at [282, 98] on div at bounding box center [282, 98] width 6 height 5
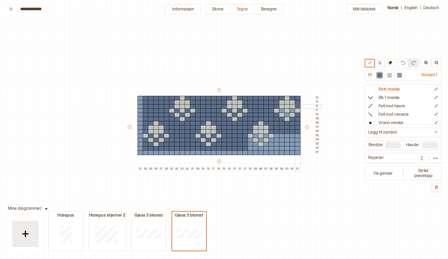
drag, startPoint x: 292, startPoint y: 98, endPoint x: 297, endPoint y: 107, distance: 10.5
click at [297, 107] on div "+ + + + 31 30 29 28 27 26 25 24 23 22 21 20 19 18 17 16 15 14 13 12 11 10 09 08…" at bounding box center [224, 130] width 194 height 84
click at [292, 111] on div at bounding box center [293, 110] width 6 height 5
click at [288, 115] on div at bounding box center [287, 115] width 6 height 5
click at [282, 110] on div at bounding box center [282, 110] width 6 height 5
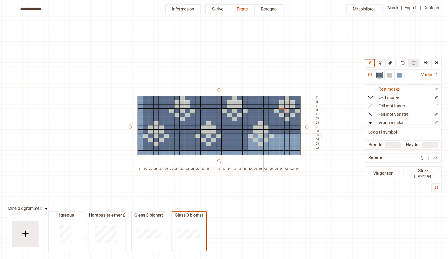
click at [267, 135] on div at bounding box center [266, 136] width 6 height 5
click at [261, 140] on div at bounding box center [261, 140] width 6 height 5
click at [256, 135] on div at bounding box center [256, 136] width 6 height 5
drag, startPoint x: 250, startPoint y: 140, endPoint x: 250, endPoint y: 152, distance: 12.1
click at [250, 152] on div "+ + + + 31 30 29 28 27 26 25 24 23 22 21 20 19 18 17 16 15 14 13 12 11 10 09 08…" at bounding box center [224, 130] width 194 height 84
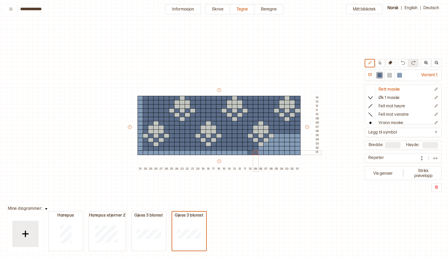
drag, startPoint x: 256, startPoint y: 144, endPoint x: 256, endPoint y: 151, distance: 7.6
click at [256, 151] on div "+ + + + 31 30 29 28 27 26 25 24 23 22 21 20 19 18 17 16 15 14 13 12 11 10 09 08…" at bounding box center [224, 130] width 194 height 84
click at [261, 150] on div at bounding box center [261, 148] width 6 height 5
click at [261, 153] on div at bounding box center [261, 152] width 6 height 5
drag, startPoint x: 266, startPoint y: 145, endPoint x: 266, endPoint y: 150, distance: 5.0
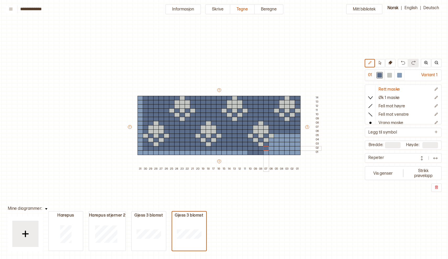
click at [266, 150] on div "+ + + + 31 30 29 28 27 26 25 24 23 22 21 20 19 18 17 16 15 14 13 12 11 10 09 08…" at bounding box center [224, 130] width 194 height 84
click at [266, 153] on div at bounding box center [266, 152] width 6 height 5
drag, startPoint x: 271, startPoint y: 140, endPoint x: 271, endPoint y: 152, distance: 11.8
click at [271, 152] on div "+ + + + 31 30 29 28 27 26 25 24 23 22 21 20 19 18 17 16 15 14 13 12 11 10 09 08…" at bounding box center [224, 130] width 194 height 84
drag, startPoint x: 276, startPoint y: 136, endPoint x: 297, endPoint y: 135, distance: 21.0
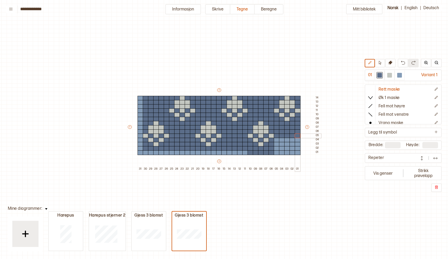
click at [297, 135] on div "+ + + + 31 30 29 28 27 26 25 24 23 22 21 20 19 18 17 16 15 14 13 12 11 10 09 08…" at bounding box center [224, 130] width 194 height 84
drag, startPoint x: 277, startPoint y: 141, endPoint x: 297, endPoint y: 141, distance: 19.9
click at [297, 142] on div "+ + + + 31 30 29 28 27 26 25 24 23 22 21 20 19 18 17 16 15 14 13 12 11 10 09 08…" at bounding box center [224, 130] width 194 height 84
drag, startPoint x: 277, startPoint y: 144, endPoint x: 296, endPoint y: 153, distance: 20.6
click at [296, 153] on div "+ + + + 31 30 29 28 27 26 25 24 23 22 21 20 19 18 17 16 15 14 13 12 11 10 09 08…" at bounding box center [224, 130] width 194 height 84
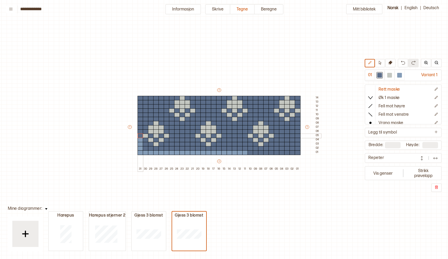
drag, startPoint x: 139, startPoint y: 99, endPoint x: 139, endPoint y: 139, distance: 40.4
click at [139, 139] on div "+ + + + 31 30 29 28 27 26 25 24 23 22 21 20 19 18 17 16 15 14 13 12 11 10 09 08…" at bounding box center [224, 130] width 194 height 84
drag, startPoint x: 139, startPoint y: 139, endPoint x: 138, endPoint y: 151, distance: 12.1
click at [139, 151] on div "+ + + + 31 30 29 28 27 26 25 24 23 22 21 20 19 18 17 16 15 14 13 12 11 10 09 08…" at bounding box center [224, 130] width 194 height 84
drag, startPoint x: 140, startPoint y: 151, endPoint x: 174, endPoint y: 152, distance: 33.6
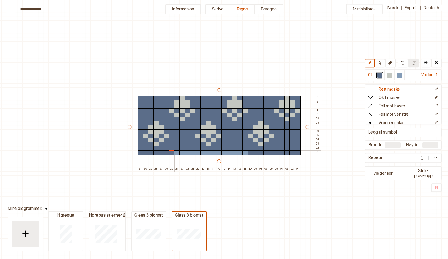
click at [174, 152] on div "+ + + + 31 30 29 28 27 26 25 24 23 22 21 20 19 18 17 16 15 14 13 12 11 10 09 08…" at bounding box center [224, 130] width 194 height 84
drag, startPoint x: 174, startPoint y: 152, endPoint x: 213, endPoint y: 152, distance: 38.5
click at [213, 152] on div "+ + + + 31 30 29 28 27 26 25 24 23 22 21 20 19 18 17 16 15 14 13 12 11 10 09 08…" at bounding box center [224, 130] width 194 height 84
drag, startPoint x: 213, startPoint y: 152, endPoint x: 244, endPoint y: 153, distance: 32.0
click at [244, 153] on div "+ + + + 31 30 29 28 27 26 25 24 23 22 21 20 19 18 17 16 15 14 13 12 11 10 09 08…" at bounding box center [224, 130] width 194 height 84
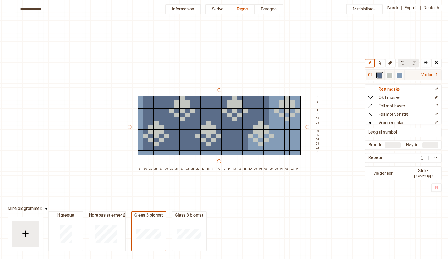
click at [398, 74] on div at bounding box center [399, 75] width 5 height 5
drag, startPoint x: 146, startPoint y: 99, endPoint x: 177, endPoint y: 97, distance: 30.9
click at [177, 97] on div "+ + + + 31 30 29 28 27 26 25 24 23 22 21 20 19 18 17 16 15 14 13 12 11 10 09 08…" at bounding box center [224, 130] width 194 height 84
drag, startPoint x: 186, startPoint y: 98, endPoint x: 224, endPoint y: 99, distance: 37.7
click at [224, 100] on div "+ + + + 31 30 29 28 27 26 25 24 23 22 21 20 19 18 17 16 15 14 13 12 11 10 09 08…" at bounding box center [224, 130] width 194 height 84
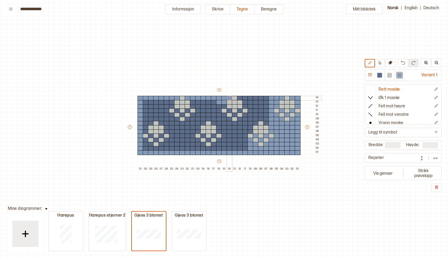
click at [229, 99] on div at bounding box center [230, 98] width 6 height 5
drag, startPoint x: 240, startPoint y: 97, endPoint x: 266, endPoint y: 99, distance: 26.0
click at [266, 99] on div "+ + + + 31 30 29 28 27 26 25 24 23 22 21 20 19 18 17 16 15 14 13 12 11 10 09 08…" at bounding box center [224, 130] width 194 height 84
drag, startPoint x: 266, startPoint y: 100, endPoint x: 266, endPoint y: 122, distance: 22.0
click at [266, 122] on div "+ + + + 31 30 29 28 27 26 25 24 23 22 21 20 19 18 17 16 15 14 13 12 11 10 09 08…" at bounding box center [224, 130] width 194 height 84
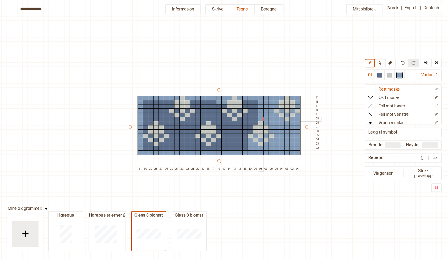
drag, startPoint x: 261, startPoint y: 102, endPoint x: 261, endPoint y: 117, distance: 15.7
click at [261, 118] on div "+ + + + 31 30 29 28 27 26 25 24 23 22 21 20 19 18 17 16 15 14 13 12 11 10 09 08…" at bounding box center [224, 130] width 194 height 84
drag, startPoint x: 257, startPoint y: 102, endPoint x: 257, endPoint y: 122, distance: 19.9
click at [257, 122] on div "+ + + + 31 30 29 28 27 26 25 24 23 22 21 20 19 18 17 16 15 14 13 12 11 10 09 08…" at bounding box center [224, 130] width 194 height 84
drag, startPoint x: 251, startPoint y: 101, endPoint x: 251, endPoint y: 130, distance: 28.8
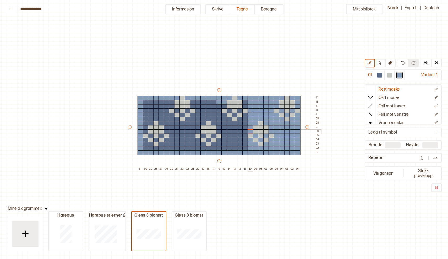
click at [252, 130] on div "+ + + + 31 30 29 28 27 26 25 24 23 22 21 20 19 18 17 16 15 14 13 12 11 10 09 08…" at bounding box center [224, 130] width 194 height 84
click at [245, 101] on div at bounding box center [245, 102] width 6 height 5
click at [245, 106] on div at bounding box center [245, 106] width 6 height 5
click at [240, 111] on div at bounding box center [240, 110] width 6 height 5
click at [235, 115] on div at bounding box center [235, 115] width 6 height 5
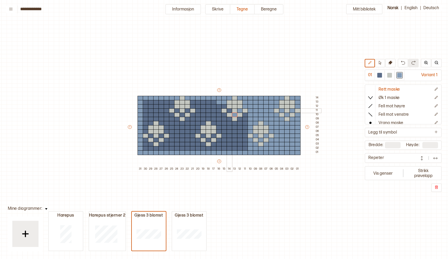
click at [229, 110] on div at bounding box center [230, 110] width 6 height 5
click at [225, 106] on div at bounding box center [224, 106] width 6 height 5
drag, startPoint x: 224, startPoint y: 115, endPoint x: 245, endPoint y: 116, distance: 21.0
click at [245, 116] on div "+ + + + 31 30 29 28 27 26 25 24 23 22 21 20 19 18 17 16 15 14 13 12 11 10 09 08…" at bounding box center [224, 130] width 194 height 84
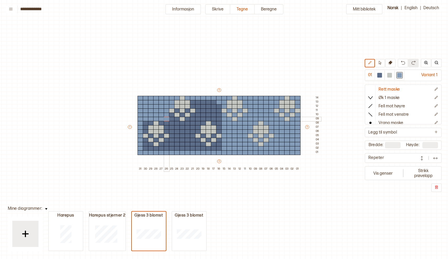
drag, startPoint x: 146, startPoint y: 101, endPoint x: 167, endPoint y: 119, distance: 27.4
click at [167, 119] on div "+ + + + 31 30 29 28 27 26 25 24 23 22 21 20 19 18 17 16 15 14 13 12 11 10 09 08…" at bounding box center [224, 130] width 194 height 84
click at [148, 124] on div at bounding box center [151, 123] width 6 height 5
click at [148, 124] on div "+ + + + 31 30 29 28 27 26 25 24 23 22 21 20 19 18 17 16 15 14 13 12 11 10 09 08…" at bounding box center [224, 130] width 194 height 84
click at [146, 128] on div at bounding box center [146, 127] width 6 height 5
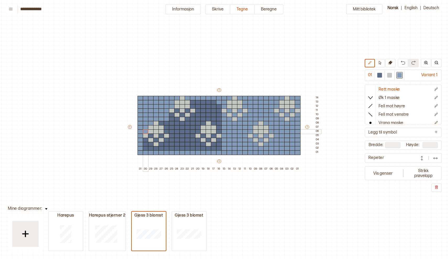
click at [145, 132] on div at bounding box center [146, 131] width 6 height 5
click at [150, 135] on div at bounding box center [151, 136] width 6 height 5
click at [155, 140] on div at bounding box center [156, 140] width 6 height 5
click at [161, 135] on div at bounding box center [162, 136] width 6 height 5
drag, startPoint x: 146, startPoint y: 140, endPoint x: 146, endPoint y: 149, distance: 8.9
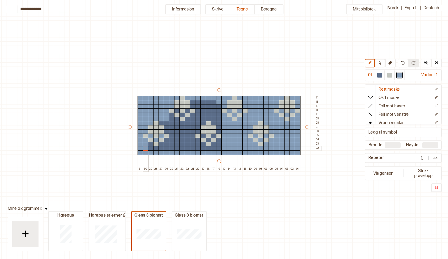
click at [146, 149] on div "+ + + + 31 30 29 28 27 26 25 24 23 22 21 20 19 18 17 16 15 14 13 12 11 10 09 08…" at bounding box center [224, 130] width 194 height 84
drag, startPoint x: 150, startPoint y: 143, endPoint x: 166, endPoint y: 138, distance: 16.7
click at [166, 138] on div "+ + + + 31 30 29 28 27 26 25 24 23 22 21 20 19 18 17 16 15 14 13 12 11 10 09 08…" at bounding box center [224, 130] width 194 height 84
drag, startPoint x: 161, startPoint y: 122, endPoint x: 170, endPoint y: 122, distance: 9.2
click at [170, 122] on div "+ + + + 31 30 29 28 27 26 25 24 23 22 21 20 19 18 17 16 15 14 13 12 11 10 09 08…" at bounding box center [224, 130] width 194 height 84
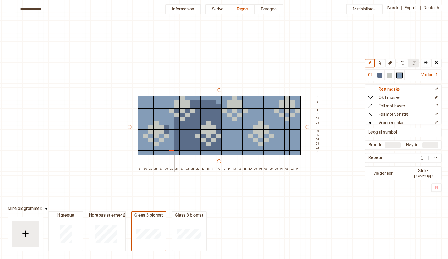
drag, startPoint x: 171, startPoint y: 114, endPoint x: 172, endPoint y: 148, distance: 34.1
click at [172, 148] on div "+ + + + 31 30 29 28 27 26 25 24 23 22 21 20 19 18 17 16 15 14 13 12 11 10 09 08…" at bounding box center [224, 130] width 194 height 84
click at [167, 129] on div at bounding box center [167, 127] width 6 height 5
click at [167, 131] on div at bounding box center [167, 131] width 6 height 5
drag, startPoint x: 178, startPoint y: 119, endPoint x: 178, endPoint y: 148, distance: 28.6
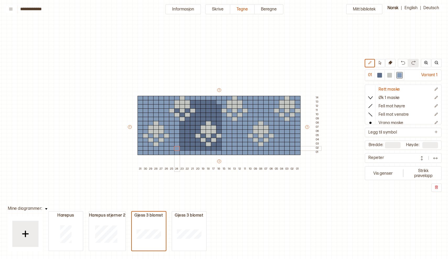
click at [178, 148] on div "+ + + + 31 30 29 28 27 26 25 24 23 22 21 20 19 18 17 16 15 14 13 12 11 10 09 08…" at bounding box center [224, 130] width 194 height 84
drag, startPoint x: 182, startPoint y: 150, endPoint x: 183, endPoint y: 125, distance: 24.9
click at [183, 125] on div "+ + + + 31 30 29 28 27 26 25 24 23 22 21 20 19 18 17 16 15 14 13 12 11 10 09 08…" at bounding box center [224, 130] width 194 height 84
click at [182, 124] on div at bounding box center [182, 123] width 6 height 5
drag, startPoint x: 187, startPoint y: 120, endPoint x: 187, endPoint y: 149, distance: 28.8
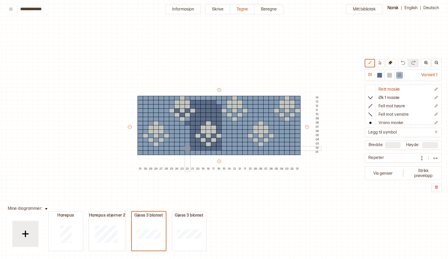
click at [187, 149] on div "+ + + + 31 30 29 28 27 26 25 24 23 22 21 20 19 18 17 16 15 14 13 12 11 10 09 08…" at bounding box center [224, 130] width 194 height 84
click at [188, 123] on div at bounding box center [188, 123] width 6 height 5
drag, startPoint x: 193, startPoint y: 115, endPoint x: 192, endPoint y: 150, distance: 35.1
click at [193, 150] on div "+ + + + 31 30 29 28 27 26 25 24 23 22 21 20 19 18 17 16 15 14 13 12 11 10 09 08…" at bounding box center [224, 130] width 194 height 84
drag, startPoint x: 198, startPoint y: 141, endPoint x: 199, endPoint y: 149, distance: 8.4
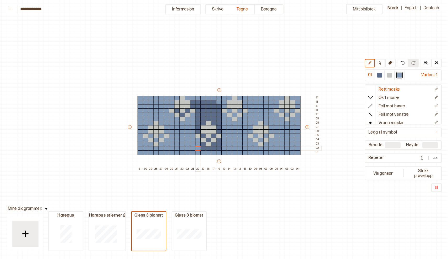
click at [199, 149] on div "+ + + + 31 30 29 28 27 26 25 24 23 22 21 20 19 18 17 16 15 14 13 12 11 10 09 08…" at bounding box center [224, 130] width 194 height 84
drag, startPoint x: 203, startPoint y: 145, endPoint x: 203, endPoint y: 149, distance: 4.0
click at [203, 149] on div "+ + + + 31 30 29 28 27 26 25 24 23 22 21 20 19 18 17 16 15 14 13 12 11 10 09 08…" at bounding box center [224, 130] width 194 height 84
click at [203, 136] on div at bounding box center [203, 136] width 6 height 5
click at [208, 141] on div at bounding box center [209, 140] width 6 height 5
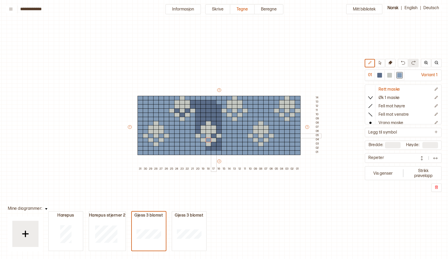
click at [214, 136] on div at bounding box center [214, 136] width 6 height 5
drag, startPoint x: 219, startPoint y: 141, endPoint x: 219, endPoint y: 148, distance: 7.4
click at [219, 148] on div "+ + + + 31 30 29 28 27 26 25 24 23 22 21 20 19 18 17 16 15 14 13 12 11 10 09 08…" at bounding box center [224, 130] width 194 height 84
drag, startPoint x: 214, startPoint y: 145, endPoint x: 213, endPoint y: 149, distance: 4.0
click at [213, 149] on div "+ + + + 31 30 29 28 27 26 25 24 23 22 21 20 19 18 17 16 15 14 13 12 11 10 09 08…" at bounding box center [224, 130] width 194 height 84
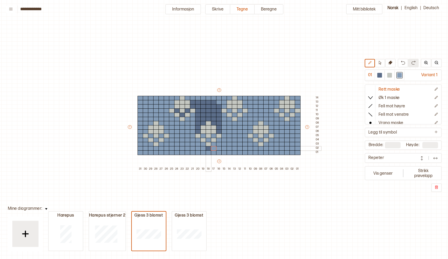
click at [208, 149] on div at bounding box center [209, 148] width 6 height 5
click at [177, 110] on div at bounding box center [177, 110] width 6 height 5
click at [182, 115] on div at bounding box center [182, 115] width 6 height 5
click at [186, 112] on div at bounding box center [188, 110] width 6 height 5
drag, startPoint x: 193, startPoint y: 102, endPoint x: 193, endPoint y: 106, distance: 3.9
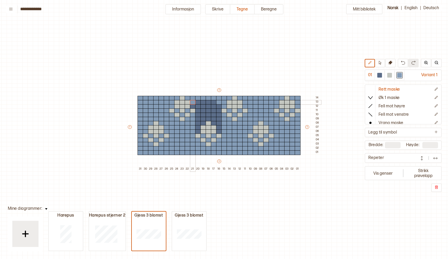
click at [193, 106] on div "+ + + + 31 30 29 28 27 26 25 24 23 22 21 20 19 18 17 16 15 14 13 12 11 10 09 08…" at bounding box center [224, 130] width 194 height 84
drag, startPoint x: 196, startPoint y: 102, endPoint x: 217, endPoint y: 102, distance: 21.5
click at [217, 102] on div "+ + + + 31 30 29 28 27 26 25 24 23 22 21 20 19 18 17 16 15 14 13 12 11 10 09 08…" at bounding box center [224, 130] width 194 height 84
drag, startPoint x: 197, startPoint y: 105, endPoint x: 218, endPoint y: 106, distance: 20.7
click at [218, 106] on div "+ + + + 31 30 29 28 27 26 25 24 23 22 21 20 19 18 17 16 15 14 13 12 11 10 09 08…" at bounding box center [224, 130] width 194 height 84
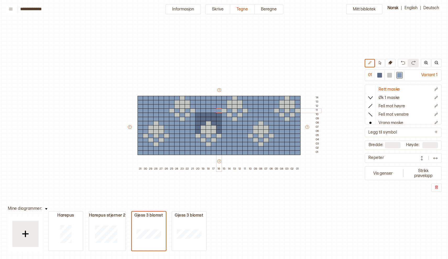
drag, startPoint x: 199, startPoint y: 110, endPoint x: 220, endPoint y: 112, distance: 21.1
click at [220, 112] on div "+ + + + 31 30 29 28 27 26 25 24 23 22 21 20 19 18 17 16 15 14 13 12 11 10 09 08…" at bounding box center [224, 130] width 194 height 84
drag, startPoint x: 199, startPoint y: 115, endPoint x: 221, endPoint y: 115, distance: 21.8
click at [221, 115] on div "+ + + + 31 30 29 28 27 26 25 24 23 22 21 20 19 18 17 16 15 14 13 12 11 10 09 08…" at bounding box center [224, 130] width 194 height 84
drag, startPoint x: 198, startPoint y: 118, endPoint x: 218, endPoint y: 120, distance: 20.5
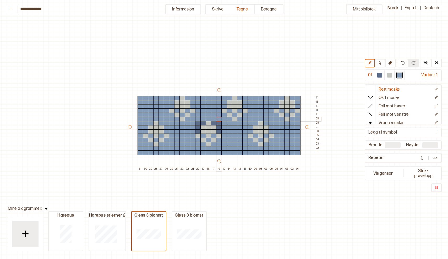
click at [218, 120] on div "+ + + + 31 30 29 28 27 26 25 24 23 22 21 20 19 18 17 16 15 14 13 12 11 10 09 08…" at bounding box center [224, 130] width 194 height 84
click at [203, 123] on div at bounding box center [203, 123] width 6 height 5
drag, startPoint x: 198, startPoint y: 123, endPoint x: 198, endPoint y: 131, distance: 8.4
click at [198, 131] on div "+ + + + 31 30 29 28 27 26 25 24 23 22 21 20 19 18 17 16 15 14 13 12 11 10 09 08…" at bounding box center [224, 130] width 194 height 84
drag, startPoint x: 214, startPoint y: 124, endPoint x: 219, endPoint y: 130, distance: 8.4
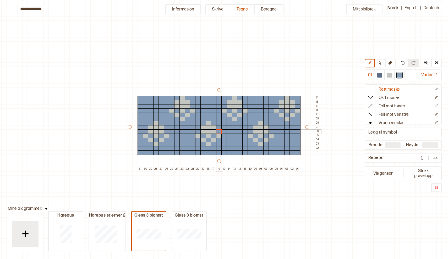
click at [220, 130] on div "+ + + + 31 30 29 28 27 26 25 24 23 22 21 20 19 18 17 16 15 14 13 12 11 10 09 08…" at bounding box center [224, 130] width 194 height 84
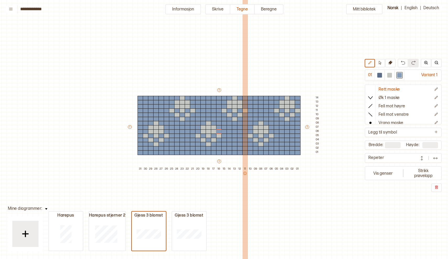
click at [244, 185] on div "11" at bounding box center [244, 193] width 5 height 52
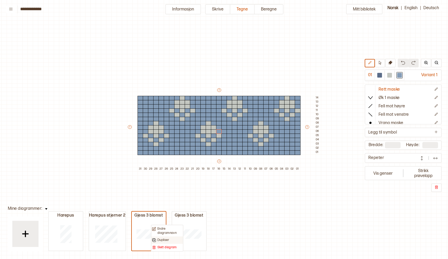
click at [163, 240] on p "Dupliser" at bounding box center [163, 240] width 12 height 4
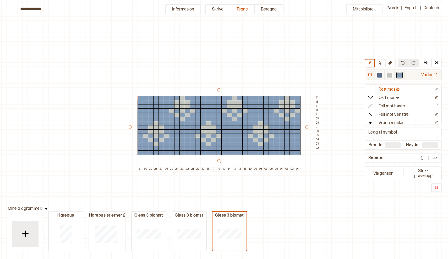
click at [389, 75] on div at bounding box center [389, 75] width 5 height 5
click at [379, 75] on div at bounding box center [379, 75] width 5 height 5
click at [156, 152] on div at bounding box center [156, 152] width 6 height 5
click at [151, 148] on div at bounding box center [151, 148] width 6 height 5
click at [145, 143] on div at bounding box center [146, 144] width 6 height 5
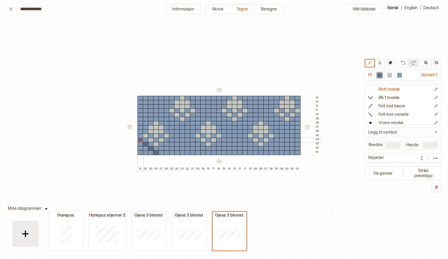
click at [140, 139] on div at bounding box center [141, 140] width 6 height 5
click at [160, 148] on div at bounding box center [162, 148] width 6 height 5
click at [166, 144] on div at bounding box center [167, 144] width 6 height 5
click at [172, 140] on div at bounding box center [172, 140] width 6 height 5
click at [177, 144] on div at bounding box center [177, 144] width 6 height 5
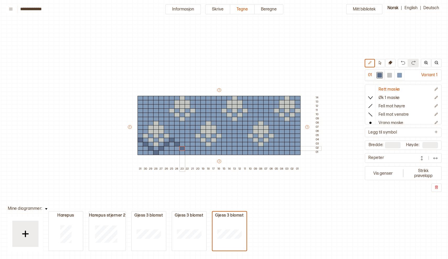
click at [182, 148] on div at bounding box center [182, 148] width 6 height 5
click at [188, 154] on div at bounding box center [188, 152] width 6 height 5
click at [193, 149] on div at bounding box center [193, 148] width 6 height 5
click at [198, 145] on div at bounding box center [198, 144] width 6 height 5
click at [202, 140] on div at bounding box center [203, 140] width 6 height 5
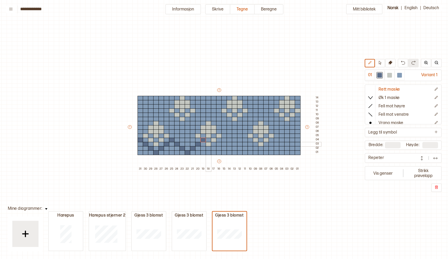
click at [208, 145] on div at bounding box center [209, 144] width 6 height 5
click at [214, 148] on div at bounding box center [214, 148] width 6 height 5
click at [218, 153] on div at bounding box center [219, 152] width 6 height 5
click at [224, 148] on div at bounding box center [224, 148] width 6 height 5
click at [230, 144] on div at bounding box center [230, 144] width 6 height 5
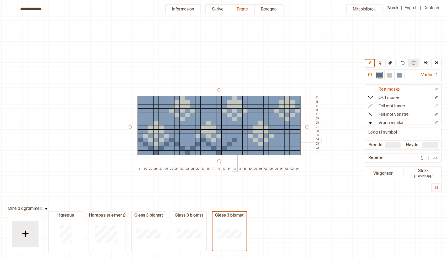
click at [234, 140] on div at bounding box center [235, 140] width 6 height 5
click at [240, 144] on div at bounding box center [240, 144] width 6 height 5
click at [246, 147] on div at bounding box center [245, 148] width 6 height 5
click at [250, 153] on div at bounding box center [251, 152] width 6 height 5
click at [256, 147] on div at bounding box center [256, 148] width 6 height 5
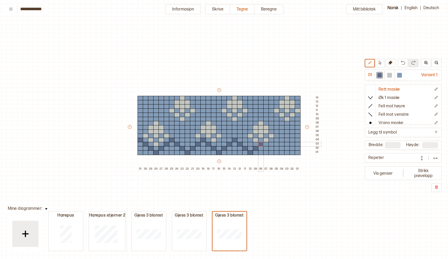
click at [259, 146] on div at bounding box center [261, 144] width 6 height 5
click at [265, 142] on div at bounding box center [266, 144] width 6 height 5
click at [265, 141] on div at bounding box center [266, 140] width 6 height 5
click at [400, 76] on div at bounding box center [399, 75] width 5 height 5
click at [267, 144] on div at bounding box center [266, 144] width 6 height 5
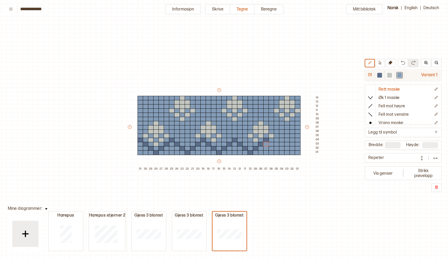
click at [380, 76] on div at bounding box center [379, 75] width 5 height 5
click at [272, 143] on div at bounding box center [272, 144] width 6 height 5
click at [275, 148] on div at bounding box center [277, 148] width 6 height 5
click at [282, 153] on div at bounding box center [282, 152] width 6 height 5
click at [288, 148] on div at bounding box center [287, 148] width 6 height 5
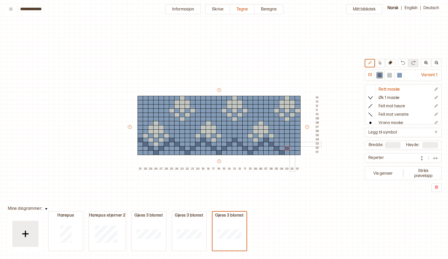
click at [293, 144] on div at bounding box center [293, 144] width 6 height 5
click at [298, 138] on div at bounding box center [298, 140] width 6 height 5
click at [156, 144] on div at bounding box center [156, 144] width 6 height 5
click at [150, 139] on div at bounding box center [151, 140] width 6 height 5
click at [145, 135] on div at bounding box center [146, 136] width 6 height 5
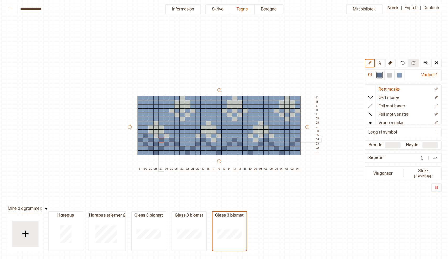
click at [160, 140] on div at bounding box center [162, 140] width 6 height 5
click at [166, 135] on div at bounding box center [167, 136] width 6 height 5
click at [156, 135] on div at bounding box center [156, 136] width 6 height 5
click at [156, 131] on div at bounding box center [156, 131] width 6 height 5
click at [156, 127] on div at bounding box center [156, 127] width 6 height 5
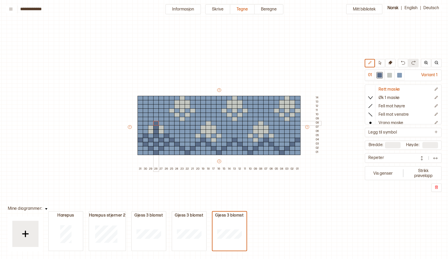
click at [155, 123] on div at bounding box center [156, 123] width 6 height 5
click at [156, 118] on div at bounding box center [156, 119] width 6 height 5
click at [151, 126] on div at bounding box center [151, 127] width 6 height 5
click at [162, 127] on div at bounding box center [162, 127] width 6 height 5
click at [146, 127] on div at bounding box center [146, 127] width 6 height 5
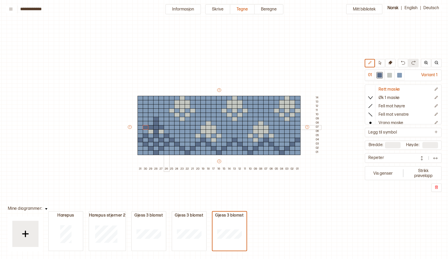
click at [168, 126] on div at bounding box center [167, 127] width 6 height 5
click at [379, 75] on div at bounding box center [379, 75] width 5 height 5
click at [399, 75] on div at bounding box center [399, 75] width 5 height 5
drag, startPoint x: 157, startPoint y: 135, endPoint x: 215, endPoint y: 142, distance: 58.6
click at [215, 142] on div "+ + + + 31 30 29 28 27 26 25 24 23 22 21 20 19 18 17 16 15 14 13 12 11 10 09 08…" at bounding box center [224, 130] width 194 height 84
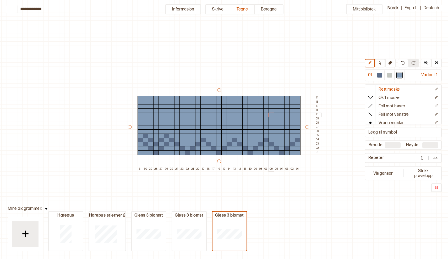
drag, startPoint x: 220, startPoint y: 137, endPoint x: 273, endPoint y: 115, distance: 57.1
click at [273, 115] on div "+ + + + 31 30 29 28 27 26 25 24 23 22 21 20 19 18 17 16 15 14 13 12 11 10 09 08…" at bounding box center [224, 130] width 194 height 84
click at [145, 135] on div at bounding box center [146, 136] width 6 height 5
click at [151, 139] on div at bounding box center [151, 140] width 6 height 5
click at [155, 143] on div at bounding box center [156, 144] width 6 height 5
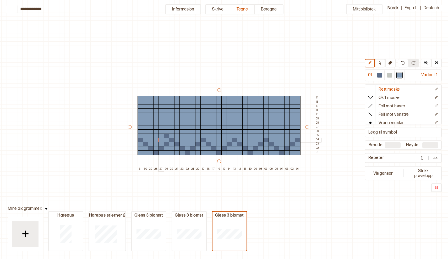
click at [160, 139] on div at bounding box center [162, 140] width 6 height 5
click at [165, 136] on div at bounding box center [167, 136] width 6 height 5
click at [381, 74] on div at bounding box center [379, 75] width 5 height 5
click at [145, 135] on div at bounding box center [146, 136] width 6 height 5
click at [151, 130] on div at bounding box center [151, 131] width 6 height 5
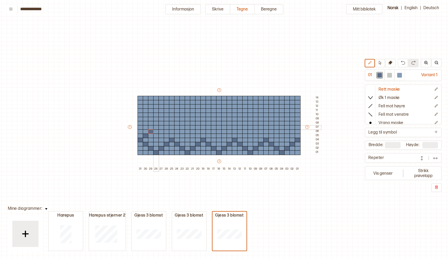
click at [155, 126] on div at bounding box center [156, 127] width 6 height 5
click at [159, 131] on div at bounding box center [162, 131] width 6 height 5
click at [165, 135] on div at bounding box center [167, 136] width 6 height 5
click at [144, 131] on div at bounding box center [146, 131] width 6 height 5
click at [150, 128] on div at bounding box center [151, 127] width 6 height 5
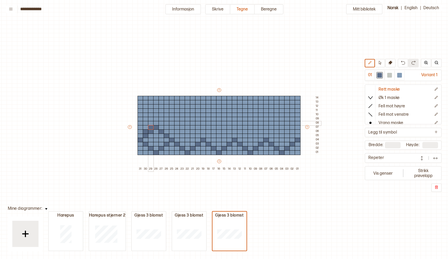
click at [150, 123] on div at bounding box center [151, 123] width 6 height 5
click at [145, 128] on div at bounding box center [146, 127] width 6 height 5
click at [140, 132] on div at bounding box center [141, 131] width 6 height 5
click at [140, 137] on div at bounding box center [141, 136] width 6 height 5
click at [156, 123] on div at bounding box center [156, 123] width 6 height 5
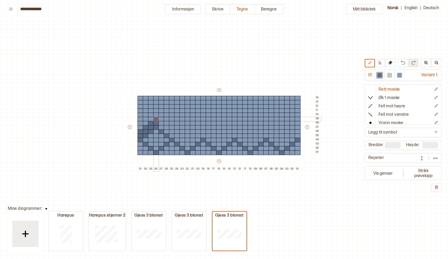
click at [156, 120] on div at bounding box center [156, 119] width 6 height 5
click at [162, 123] on div at bounding box center [162, 123] width 6 height 5
click at [162, 127] on div at bounding box center [162, 127] width 6 height 5
click at [167, 127] on div at bounding box center [167, 127] width 6 height 5
click at [167, 132] on div at bounding box center [167, 131] width 6 height 5
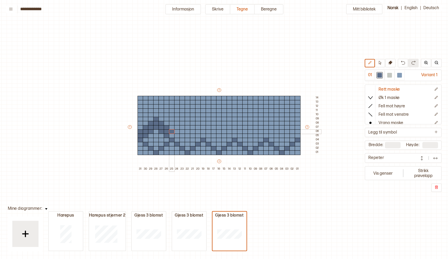
click at [172, 131] on div at bounding box center [172, 131] width 6 height 5
click at [173, 136] on div at bounding box center [172, 136] width 6 height 5
click at [399, 75] on div at bounding box center [399, 75] width 5 height 5
drag, startPoint x: 172, startPoint y: 135, endPoint x: 158, endPoint y: 126, distance: 16.9
click at [158, 126] on div "+ + + + 31 30 29 28 27 26 25 24 23 22 21 20 19 18 17 16 15 14 13 12 11 10 09 08…" at bounding box center [224, 130] width 194 height 84
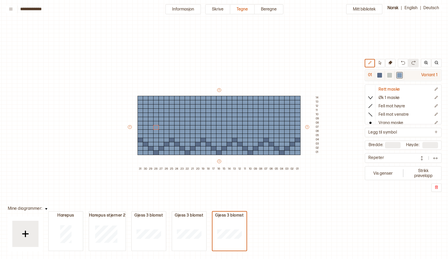
click at [381, 73] on div at bounding box center [379, 75] width 5 height 5
drag, startPoint x: 146, startPoint y: 134, endPoint x: 152, endPoint y: 134, distance: 5.2
click at [152, 134] on div "+ + + + 31 30 29 28 27 26 25 24 23 22 21 20 19 18 17 16 15 14 13 12 11 10 09 08…" at bounding box center [224, 130] width 194 height 84
drag, startPoint x: 150, startPoint y: 131, endPoint x: 155, endPoint y: 131, distance: 5.2
click at [155, 131] on div "+ + + + 31 30 29 28 27 26 25 24 23 22 21 20 19 18 17 16 15 14 13 12 11 10 09 08…" at bounding box center [224, 130] width 194 height 84
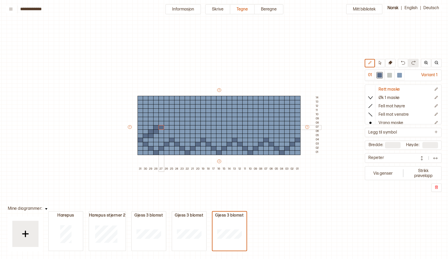
drag, startPoint x: 155, startPoint y: 126, endPoint x: 160, endPoint y: 126, distance: 5.0
click at [160, 126] on div "+ + + + 31 30 29 28 27 26 25 24 23 22 21 20 19 18 17 16 15 14 13 12 11 10 09 08…" at bounding box center [224, 130] width 194 height 84
drag, startPoint x: 168, startPoint y: 135, endPoint x: 163, endPoint y: 135, distance: 5.0
click at [163, 135] on div "+ + + + 31 30 29 28 27 26 25 24 23 22 21 20 19 18 17 16 15 14 13 12 11 10 09 08…" at bounding box center [224, 130] width 194 height 84
click at [161, 132] on div at bounding box center [162, 131] width 6 height 5
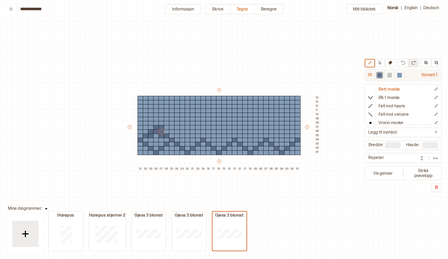
click at [399, 76] on div at bounding box center [399, 75] width 5 height 5
click at [161, 127] on div at bounding box center [162, 127] width 6 height 5
click at [261, 162] on div "+ + + + 31 30 29 28 27 26 25 24 23 22 21 20 19 18 17 16 15 14 13 12 11 10 09 08…" at bounding box center [224, 130] width 194 height 84
click at [213, 117] on div at bounding box center [214, 119] width 6 height 5
click at [379, 75] on div at bounding box center [379, 75] width 5 height 5
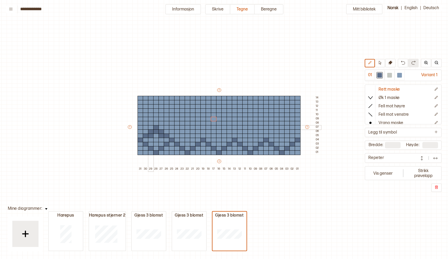
click at [152, 126] on div at bounding box center [151, 127] width 6 height 5
click at [155, 122] on div at bounding box center [156, 123] width 6 height 5
click at [160, 126] on div at bounding box center [162, 127] width 6 height 5
click at [166, 132] on div at bounding box center [167, 131] width 6 height 5
click at [146, 131] on div at bounding box center [146, 131] width 6 height 5
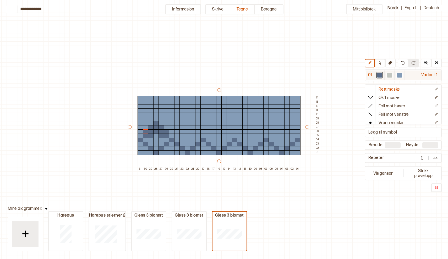
click at [400, 76] on div at bounding box center [399, 75] width 5 height 5
drag, startPoint x: 145, startPoint y: 134, endPoint x: 159, endPoint y: 129, distance: 15.2
click at [159, 129] on div "+ + + + 31 30 29 28 27 26 25 24 23 22 21 20 19 18 17 16 15 14 13 12 11 10 09 08…" at bounding box center [224, 130] width 194 height 84
click at [379, 75] on div at bounding box center [379, 75] width 5 height 5
click at [172, 131] on div at bounding box center [172, 131] width 6 height 5
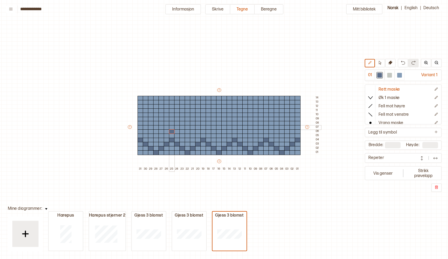
click at [172, 127] on div at bounding box center [172, 127] width 6 height 5
click at [171, 123] on div at bounding box center [172, 123] width 6 height 5
click at [167, 126] on div at bounding box center [167, 127] width 6 height 5
click at [165, 122] on div at bounding box center [167, 123] width 6 height 5
click at [165, 118] on div at bounding box center [167, 119] width 6 height 5
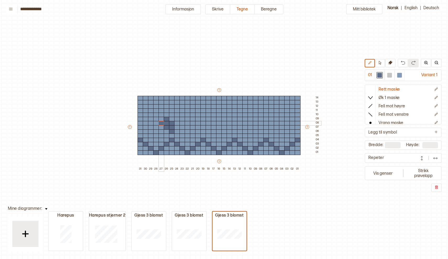
click at [161, 122] on div at bounding box center [162, 123] width 6 height 5
click at [161, 118] on div at bounding box center [162, 119] width 6 height 5
click at [161, 112] on div at bounding box center [162, 110] width 6 height 5
click at [161, 114] on div at bounding box center [162, 115] width 6 height 5
click at [398, 78] on div at bounding box center [399, 75] width 6 height 6
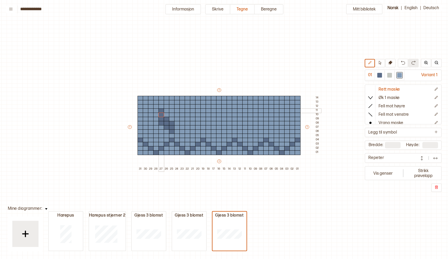
click at [163, 109] on div at bounding box center [162, 110] width 6 height 5
click at [380, 75] on div at bounding box center [379, 75] width 5 height 5
click at [156, 111] on div at bounding box center [156, 110] width 6 height 5
click at [167, 110] on div at bounding box center [167, 110] width 6 height 5
click at [172, 110] on div at bounding box center [172, 110] width 6 height 5
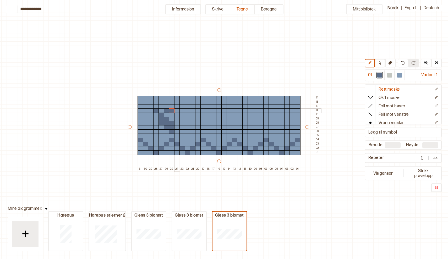
click at [177, 109] on div at bounding box center [177, 110] width 6 height 5
click at [399, 74] on div at bounding box center [399, 75] width 5 height 5
drag, startPoint x: 166, startPoint y: 106, endPoint x: 176, endPoint y: 120, distance: 17.2
click at [175, 120] on div "+ + + + 31 30 29 28 27 26 25 24 23 22 21 20 19 18 17 16 15 14 13 12 11 10 09 08…" at bounding box center [224, 130] width 194 height 84
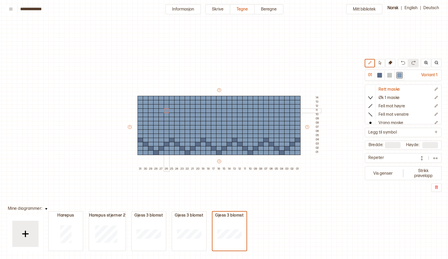
drag, startPoint x: 180, startPoint y: 110, endPoint x: 172, endPoint y: 110, distance: 8.1
click at [172, 110] on div "+ + + + 31 30 29 28 27 26 25 24 23 22 21 20 19 18 17 16 15 14 13 12 11 10 09 08…" at bounding box center [224, 130] width 194 height 84
click at [380, 74] on div at bounding box center [379, 75] width 5 height 5
click at [173, 132] on div at bounding box center [172, 131] width 6 height 5
click at [172, 127] on div at bounding box center [172, 127] width 6 height 5
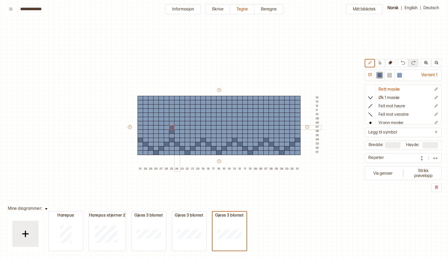
click at [176, 126] on div at bounding box center [177, 127] width 6 height 5
click at [177, 122] on div at bounding box center [177, 123] width 6 height 5
click at [182, 122] on div at bounding box center [182, 123] width 6 height 5
click at [182, 118] on div at bounding box center [182, 119] width 6 height 5
click at [187, 118] on div at bounding box center [188, 119] width 6 height 5
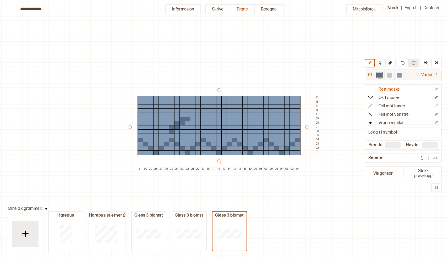
click at [399, 75] on div at bounding box center [399, 75] width 5 height 5
click at [182, 123] on div at bounding box center [182, 123] width 6 height 5
click at [189, 118] on div at bounding box center [188, 119] width 6 height 5
click at [378, 75] on div at bounding box center [379, 75] width 5 height 5
click at [187, 122] on div at bounding box center [188, 123] width 6 height 5
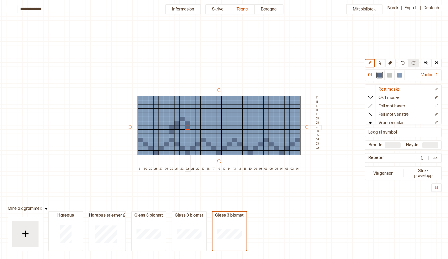
click at [187, 127] on div at bounding box center [188, 127] width 6 height 5
click at [192, 127] on div at bounding box center [193, 127] width 6 height 5
click at [192, 130] on div at bounding box center [193, 131] width 6 height 5
click at [401, 75] on div at bounding box center [399, 75] width 5 height 5
drag, startPoint x: 195, startPoint y: 130, endPoint x: 194, endPoint y: 124, distance: 6.2
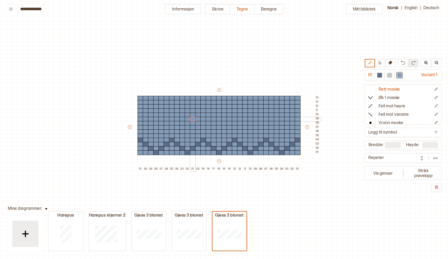
click at [194, 124] on div "+ + + + 31 30 29 28 27 26 25 24 23 22 21 20 19 18 17 16 15 14 13 12 11 10 09 08…" at bounding box center [224, 130] width 194 height 84
click at [380, 75] on div at bounding box center [379, 75] width 5 height 5
click at [175, 131] on div at bounding box center [177, 131] width 6 height 5
click at [198, 131] on div at bounding box center [198, 131] width 6 height 5
click at [176, 127] on div at bounding box center [177, 127] width 6 height 5
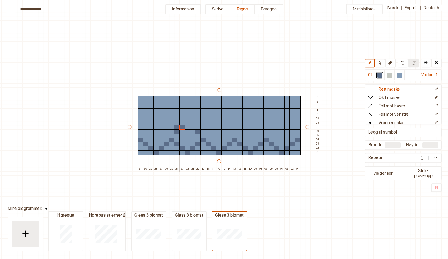
click at [181, 126] on div at bounding box center [182, 127] width 6 height 5
click at [198, 125] on div at bounding box center [198, 127] width 6 height 5
click at [191, 127] on div at bounding box center [193, 127] width 6 height 5
click at [182, 122] on div at bounding box center [182, 123] width 6 height 5
click at [193, 122] on div at bounding box center [193, 123] width 6 height 5
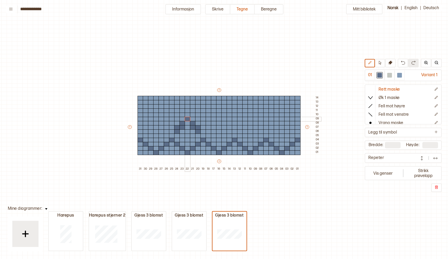
click at [187, 118] on div at bounding box center [188, 119] width 6 height 5
click at [183, 113] on div at bounding box center [182, 115] width 6 height 5
click at [188, 114] on div at bounding box center [188, 115] width 6 height 5
click at [193, 115] on div at bounding box center [193, 115] width 6 height 5
click at [188, 109] on div at bounding box center [188, 110] width 6 height 5
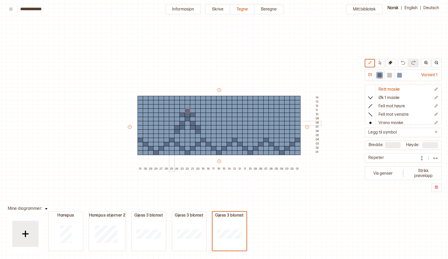
click at [172, 122] on div at bounding box center [172, 123] width 6 height 5
click at [165, 122] on div at bounding box center [167, 123] width 6 height 5
click at [171, 117] on div at bounding box center [172, 119] width 6 height 5
click at [177, 118] on div at bounding box center [177, 119] width 6 height 5
click at [177, 110] on div at bounding box center [177, 110] width 6 height 5
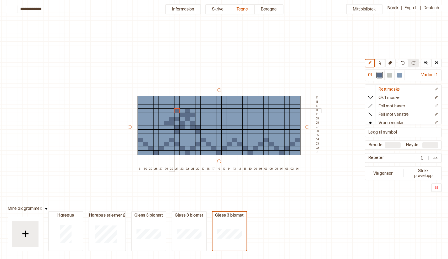
click at [172, 111] on div at bounding box center [172, 110] width 6 height 5
click at [172, 106] on div at bounding box center [172, 106] width 6 height 5
click at [166, 105] on div at bounding box center [167, 106] width 6 height 5
click at [182, 107] on div at bounding box center [182, 106] width 6 height 5
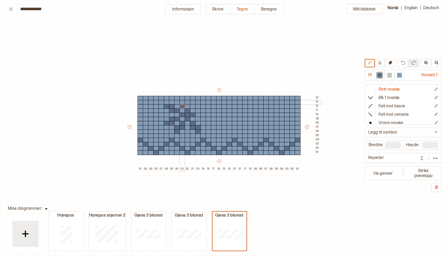
click at [182, 101] on div at bounding box center [182, 102] width 6 height 5
click at [177, 102] on div at bounding box center [177, 102] width 6 height 5
click at [177, 98] on div at bounding box center [177, 98] width 6 height 5
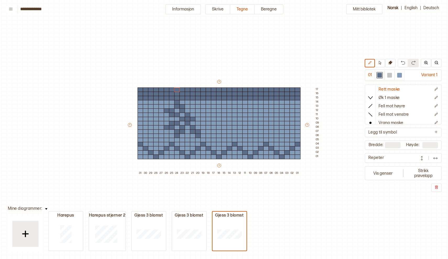
type input "**"
click at [194, 110] on div at bounding box center [193, 110] width 6 height 5
click at [194, 106] on div at bounding box center [193, 106] width 6 height 5
click at [400, 72] on div at bounding box center [400, 76] width 10 height 10
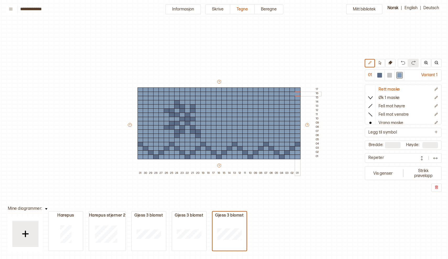
drag, startPoint x: 138, startPoint y: 99, endPoint x: 297, endPoint y: 96, distance: 159.6
click at [297, 96] on div "+ + + + 31 30 29 28 27 26 25 24 23 22 21 20 19 18 17 16 15 14 13 12 11 10 09 08…" at bounding box center [224, 127] width 194 height 96
click at [380, 77] on div at bounding box center [379, 75] width 5 height 5
click at [198, 106] on div at bounding box center [198, 106] width 6 height 5
click at [199, 101] on div at bounding box center [198, 102] width 6 height 5
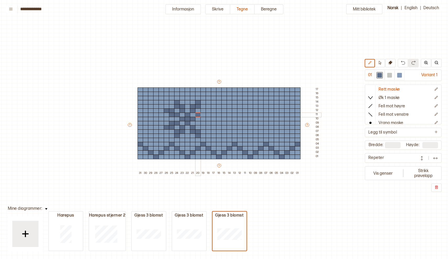
click at [197, 114] on div at bounding box center [198, 115] width 6 height 5
click at [203, 115] on div at bounding box center [203, 115] width 6 height 5
click at [203, 110] on div at bounding box center [203, 110] width 6 height 5
click at [209, 110] on div at bounding box center [209, 110] width 6 height 5
click at [199, 122] on div at bounding box center [198, 123] width 6 height 5
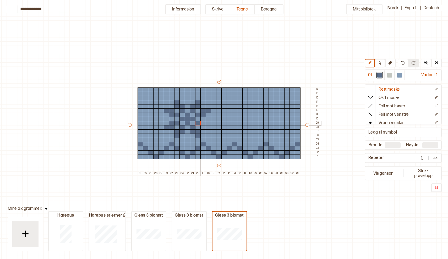
click at [204, 123] on div at bounding box center [203, 123] width 6 height 5
click at [203, 127] on div at bounding box center [203, 127] width 6 height 5
click at [209, 127] on div at bounding box center [209, 127] width 6 height 5
click at [241, 135] on div at bounding box center [240, 136] width 6 height 5
click at [261, 135] on div at bounding box center [261, 136] width 6 height 5
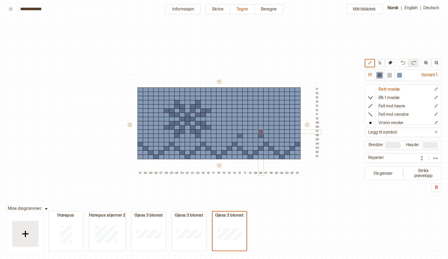
click at [260, 132] on div at bounding box center [261, 131] width 6 height 5
click at [256, 132] on div at bounding box center [256, 131] width 6 height 5
click at [239, 131] on div at bounding box center [240, 131] width 6 height 5
click at [246, 131] on div at bounding box center [245, 131] width 6 height 5
click at [245, 126] on div at bounding box center [245, 127] width 6 height 5
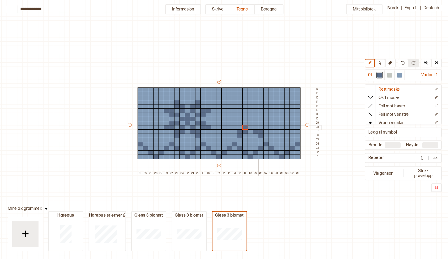
click at [257, 127] on div at bounding box center [256, 127] width 6 height 5
click at [250, 123] on div at bounding box center [251, 123] width 6 height 5
click at [250, 118] on div at bounding box center [251, 119] width 6 height 5
click at [244, 117] on div at bounding box center [245, 119] width 6 height 5
click at [256, 118] on div at bounding box center [256, 119] width 6 height 5
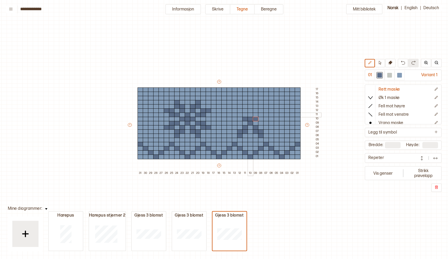
click at [251, 115] on div at bounding box center [251, 115] width 6 height 5
click at [245, 110] on div at bounding box center [245, 110] width 6 height 5
click at [256, 111] on div at bounding box center [256, 110] width 6 height 5
click at [245, 106] on div at bounding box center [245, 106] width 6 height 5
click at [257, 106] on div at bounding box center [256, 106] width 6 height 5
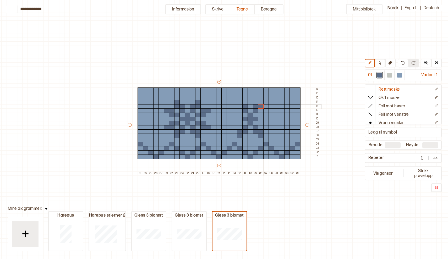
click at [260, 107] on div at bounding box center [261, 106] width 6 height 5
click at [240, 106] on div at bounding box center [240, 106] width 6 height 5
click at [239, 102] on div at bounding box center [240, 102] width 6 height 5
click at [261, 101] on div at bounding box center [261, 102] width 6 height 5
click at [261, 115] on div at bounding box center [261, 115] width 6 height 5
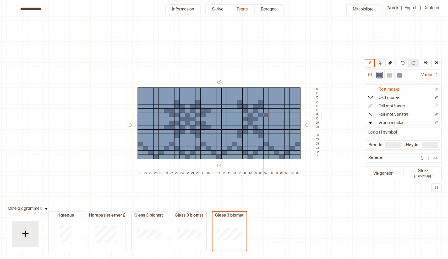
click at [265, 115] on div at bounding box center [266, 115] width 6 height 5
click at [266, 111] on div at bounding box center [266, 110] width 6 height 5
click at [272, 111] on div at bounding box center [272, 110] width 6 height 5
click at [241, 114] on div at bounding box center [240, 115] width 6 height 5
click at [234, 114] on div at bounding box center [235, 115] width 6 height 5
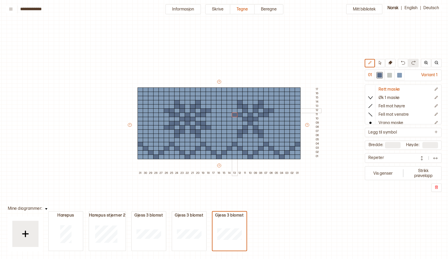
click at [235, 110] on div at bounding box center [235, 110] width 6 height 5
click at [230, 110] on div at bounding box center [230, 110] width 6 height 5
click at [240, 123] on div at bounding box center [240, 123] width 6 height 5
click at [235, 122] on div at bounding box center [235, 123] width 6 height 5
click at [235, 127] on div at bounding box center [235, 127] width 6 height 5
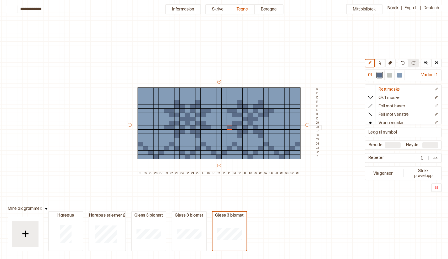
click at [229, 127] on div at bounding box center [230, 127] width 6 height 5
click at [261, 123] on div at bounding box center [261, 123] width 6 height 5
click at [268, 123] on div at bounding box center [266, 123] width 6 height 5
click at [265, 128] on div at bounding box center [266, 127] width 6 height 5
click at [271, 127] on div at bounding box center [272, 127] width 6 height 5
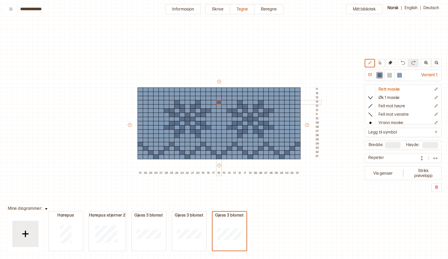
click at [219, 102] on div at bounding box center [219, 102] width 6 height 5
click at [219, 119] on div at bounding box center [219, 119] width 6 height 5
click at [219, 137] on div at bounding box center [219, 136] width 6 height 5
click at [156, 102] on div at bounding box center [156, 102] width 6 height 5
click at [156, 118] on div at bounding box center [156, 119] width 6 height 5
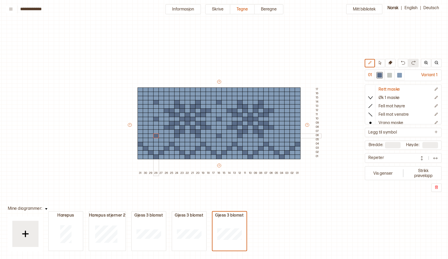
click at [156, 137] on div at bounding box center [156, 136] width 6 height 5
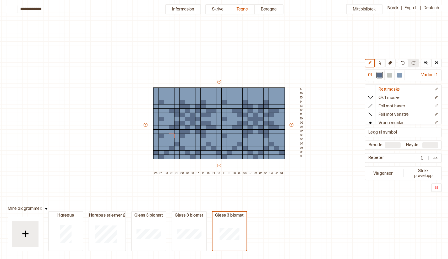
click at [435, 158] on img at bounding box center [435, 158] width 5 height 5
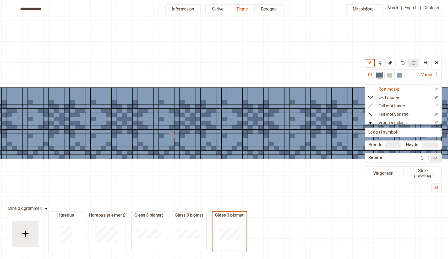
click at [436, 159] on img at bounding box center [435, 158] width 5 height 5
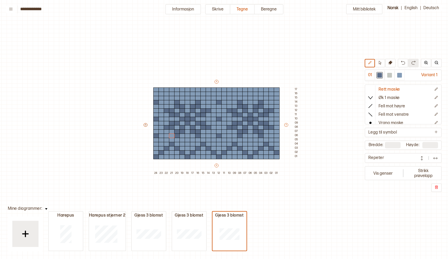
type input "**"
click at [435, 159] on img at bounding box center [435, 158] width 5 height 5
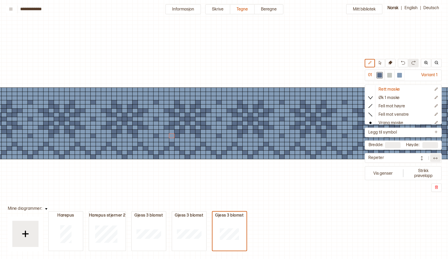
click at [435, 157] on img at bounding box center [435, 158] width 5 height 5
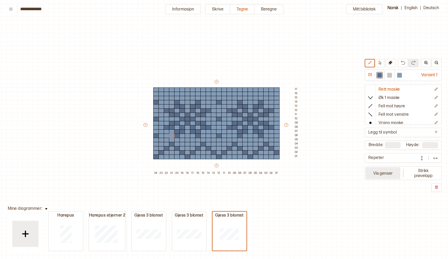
click at [385, 172] on button "Vis genser" at bounding box center [383, 173] width 35 height 12
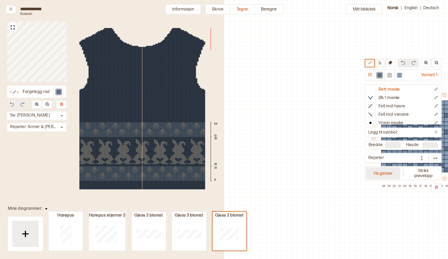
scroll to position [11, 192]
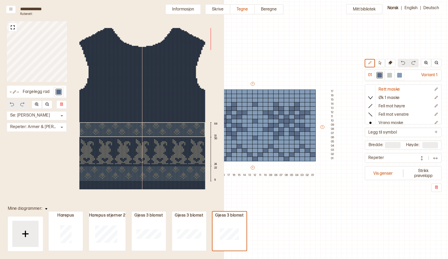
click at [192, 128] on div "64 51 50 24 22 9" at bounding box center [142, 108] width 157 height 169
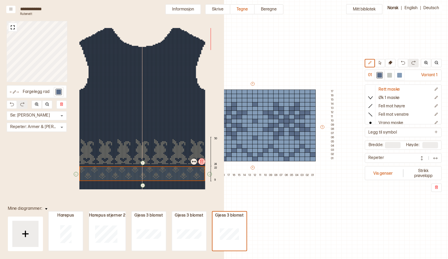
click at [185, 174] on div "↑ ← ↓ → 50 24 22 9" at bounding box center [142, 108] width 157 height 169
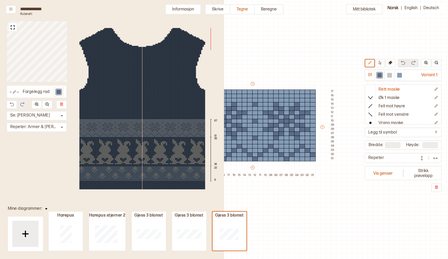
click at [161, 128] on div at bounding box center [161, 128] width 1 height 1
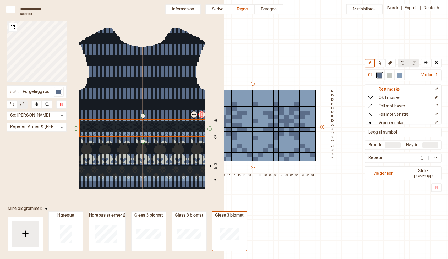
click at [160, 128] on div at bounding box center [142, 128] width 126 height 18
click at [167, 125] on div "↑ ← ↓ → 67 51 50 24 22 9" at bounding box center [142, 108] width 157 height 169
click at [143, 115] on p "↑" at bounding box center [143, 115] width 2 height 3
click at [143, 115] on p "↑" at bounding box center [143, 114] width 2 height 3
click at [143, 115] on div "↑" at bounding box center [143, 113] width 4 height 4
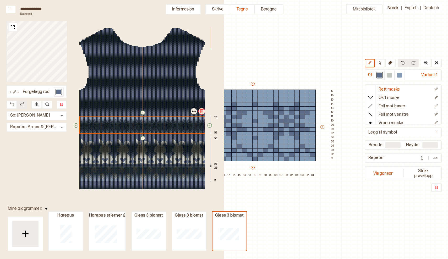
click at [143, 113] on p "↑" at bounding box center [143, 112] width 2 height 3
click at [143, 111] on p "↑" at bounding box center [143, 111] width 2 height 3
click at [143, 111] on p "↑" at bounding box center [143, 110] width 2 height 3
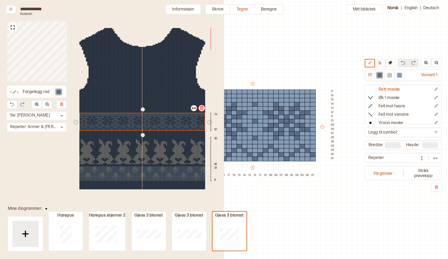
click at [143, 111] on div "↑" at bounding box center [143, 109] width 4 height 4
click at [144, 108] on p "↑" at bounding box center [143, 108] width 2 height 3
click at [144, 108] on p "↑" at bounding box center [143, 107] width 2 height 3
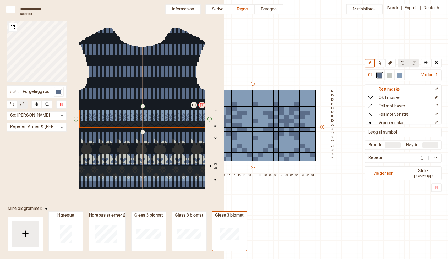
click at [144, 108] on p "↑" at bounding box center [143, 106] width 2 height 3
click at [144, 108] on div at bounding box center [144, 108] width 1 height 1
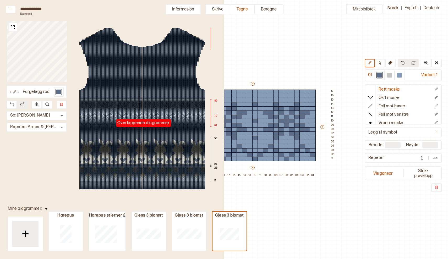
click at [144, 108] on div at bounding box center [144, 108] width 1 height 1
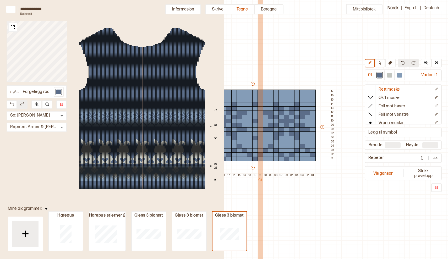
click at [263, 195] on div "10" at bounding box center [265, 199] width 5 height 52
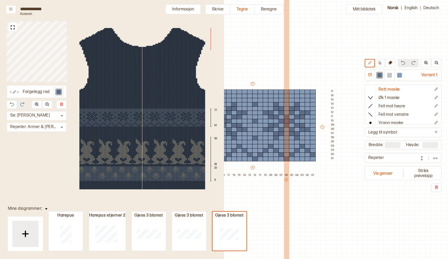
click at [288, 214] on div "06" at bounding box center [286, 199] width 5 height 52
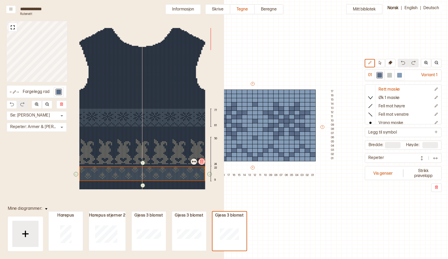
click at [170, 170] on div "↑ ← ↓ → 77 61 50 24 22 9" at bounding box center [142, 108] width 157 height 169
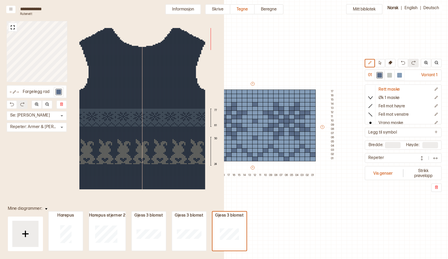
click at [329, 240] on div "Mitt bibliotek 01 Variant 1 Rett maske Øk 1 maske Fell mot høyre Fell mot venst…" at bounding box center [256, 248] width 448 height 518
